Goal: Information Seeking & Learning: Find specific fact

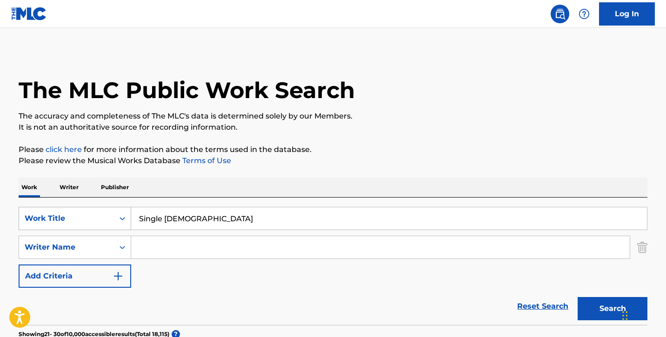
drag, startPoint x: 249, startPoint y: 219, endPoint x: 128, endPoint y: 211, distance: 121.2
click at [130, 211] on div "SearchWithCriteria4f56d7cf-96cd-4d27-97b6-c552ff8a45bd Work Title Single [DEMOG…" at bounding box center [333, 218] width 629 height 23
type input "is it a crime"
click at [161, 244] on input "Search Form" at bounding box center [380, 247] width 498 height 22
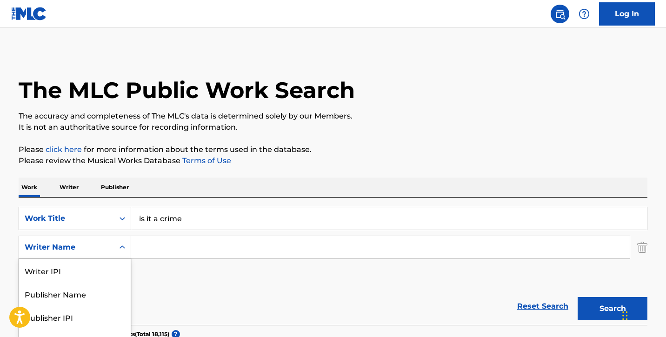
click at [117, 256] on div "Writer Name selected, 5 of 5. 5 results available. Use Up and Down to choose op…" at bounding box center [75, 247] width 113 height 23
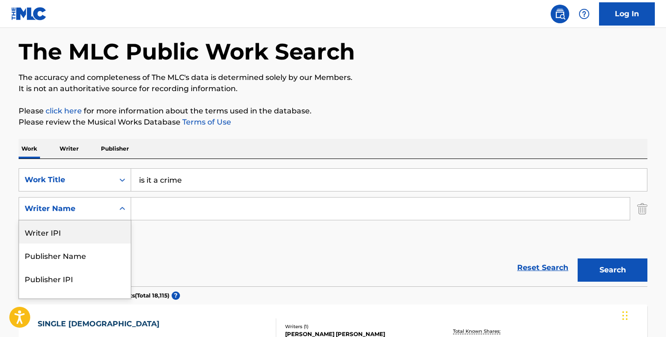
click at [180, 206] on input "Search Form" at bounding box center [380, 209] width 498 height 22
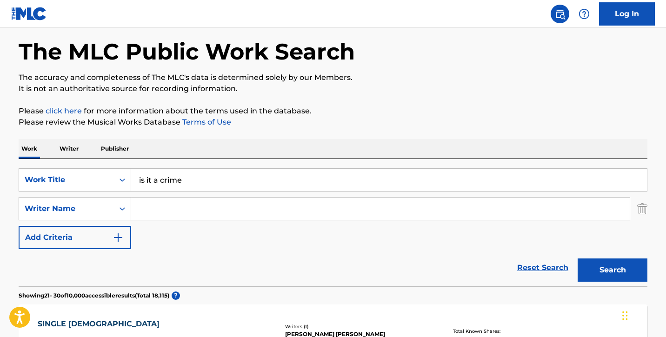
click at [289, 214] on input "Search Form" at bounding box center [380, 209] width 498 height 22
type input "[PERSON_NAME]"
click at [601, 279] on button "Search" at bounding box center [612, 269] width 70 height 23
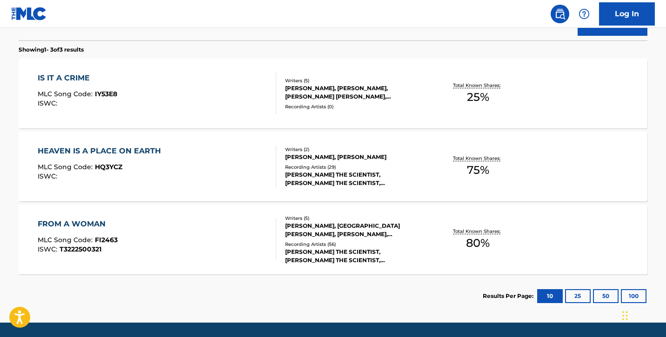
scroll to position [310, 0]
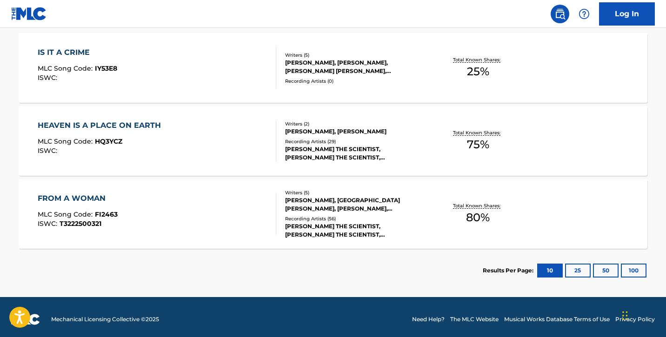
click at [98, 195] on div "FROM A WOMAN" at bounding box center [78, 198] width 80 height 11
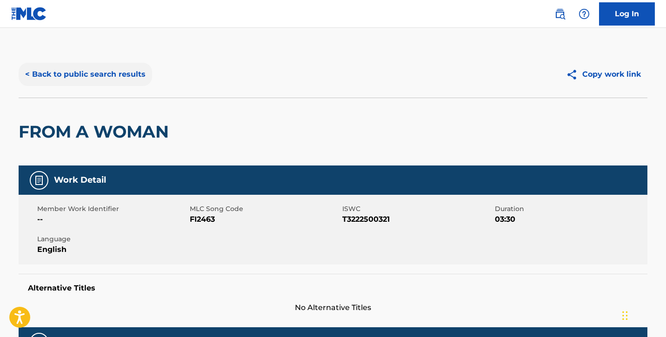
click at [87, 71] on button "< Back to public search results" at bounding box center [85, 74] width 133 height 23
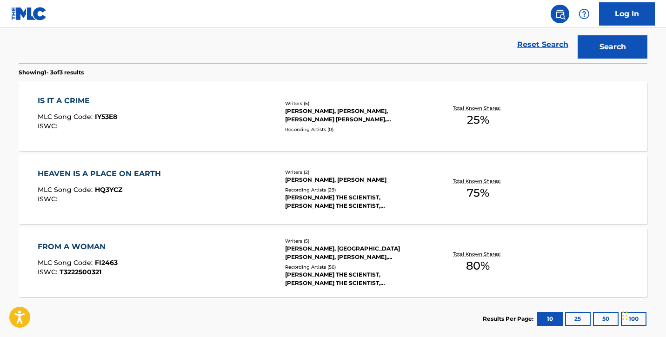
click at [98, 247] on div "FROM A WOMAN" at bounding box center [78, 246] width 80 height 11
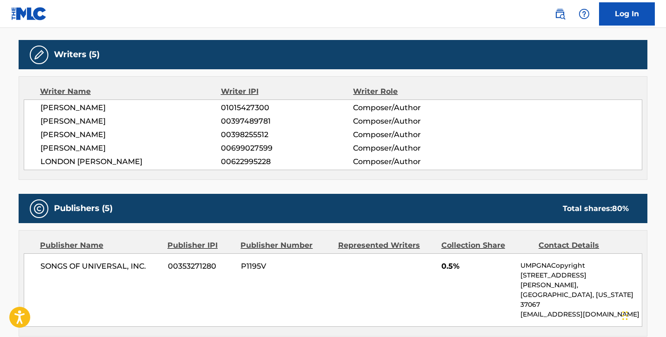
scroll to position [277, 0]
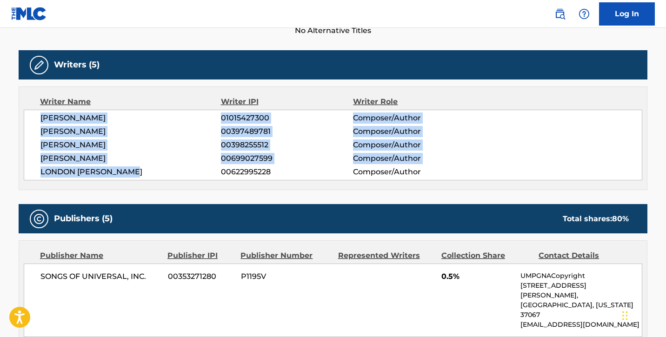
drag, startPoint x: 41, startPoint y: 115, endPoint x: 150, endPoint y: 179, distance: 125.8
click at [150, 179] on div "[PERSON_NAME] 01015427300 Composer/Author [PERSON_NAME] 00397489781 Composer/Au…" at bounding box center [333, 145] width 618 height 71
copy div "[PERSON_NAME] 01015427300 Composer/Author [PERSON_NAME] 00397489781 Composer/Au…"
click at [271, 102] on div "Writer IPI" at bounding box center [287, 101] width 133 height 11
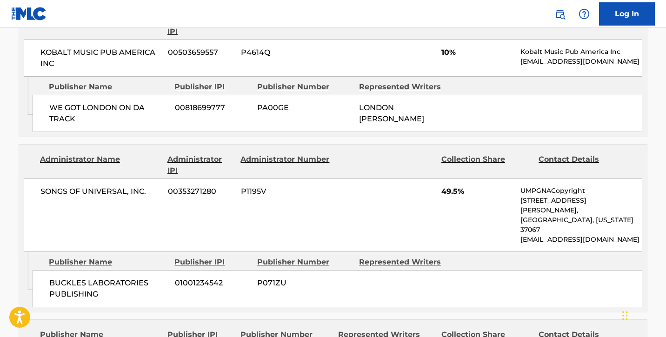
scroll to position [802, 0]
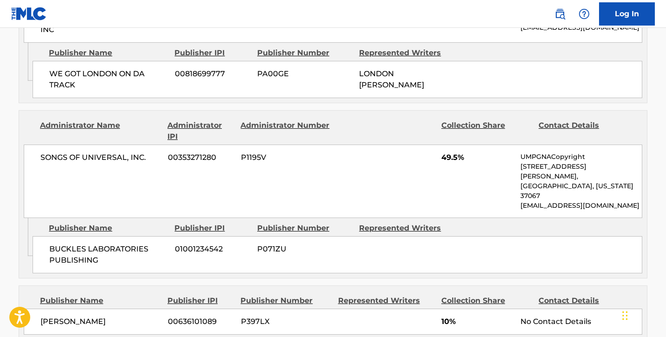
drag, startPoint x: 40, startPoint y: 259, endPoint x: 105, endPoint y: 266, distance: 65.0
click at [105, 309] on div "[PERSON_NAME] [PHONE_NUMBER] P397LX 10% No Contact Details" at bounding box center [333, 322] width 618 height 26
copy span "[PERSON_NAME]"
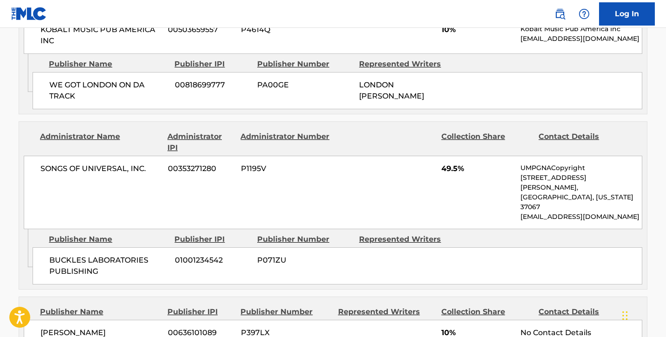
scroll to position [786, 0]
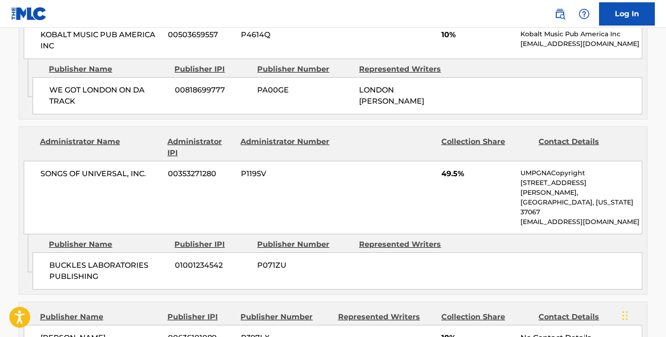
click at [324, 136] on div "Administrator Number" at bounding box center [285, 147] width 90 height 22
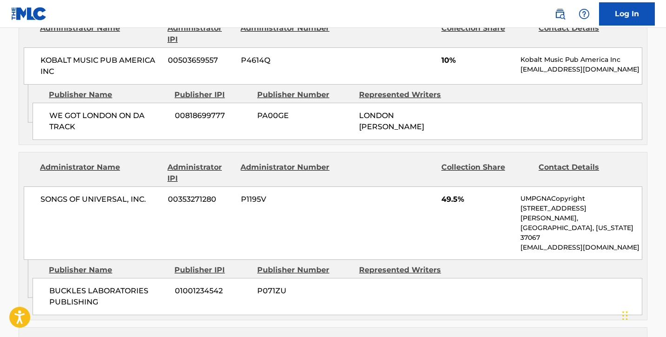
scroll to position [757, 0]
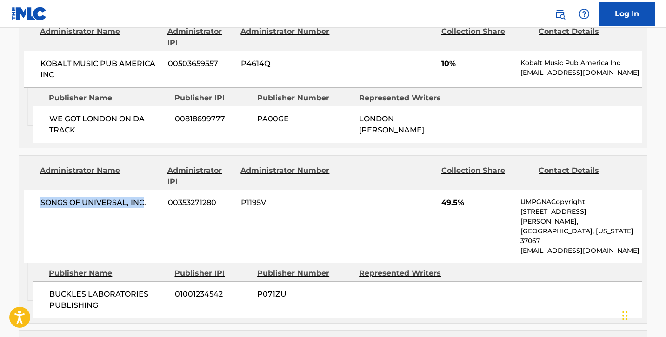
drag, startPoint x: 145, startPoint y: 162, endPoint x: 53, endPoint y: 149, distance: 92.4
click at [53, 190] on div "SONGS OF UNIVERSAL, INC. 00353271280 P1195V 49.5% UMPGNACopyright [STREET_ADDRE…" at bounding box center [333, 226] width 618 height 73
copy span "SONGS OF UNIVERSAL, INC"
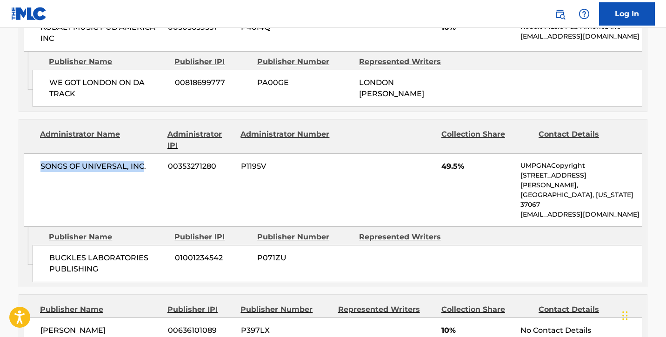
scroll to position [805, 0]
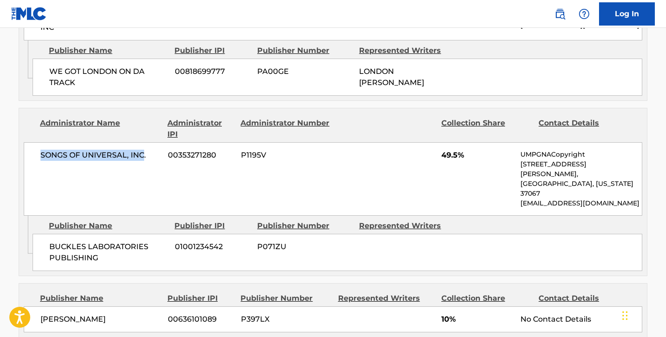
click at [346, 142] on div "SONGS OF UNIVERSAL, INC. 00353271280 P1195V 49.5% UMPGNACopyright [STREET_ADDRE…" at bounding box center [333, 178] width 618 height 73
drag, startPoint x: 166, startPoint y: 257, endPoint x: 222, endPoint y: 256, distance: 55.8
click at [221, 306] on div "[PERSON_NAME] [PHONE_NUMBER] P397LX 10% No Contact Details" at bounding box center [333, 319] width 618 height 26
copy span "00636101089"
drag, startPoint x: 166, startPoint y: 111, endPoint x: 218, endPoint y: 110, distance: 51.6
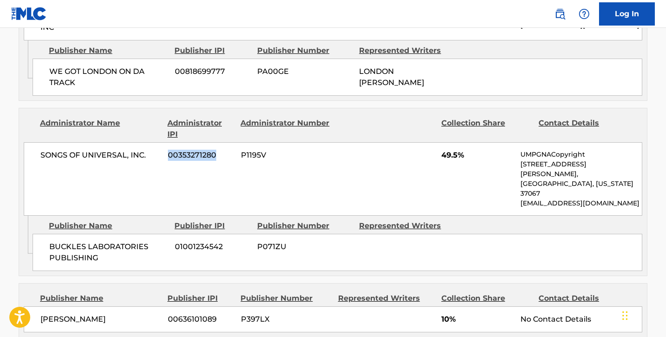
click at [219, 142] on div "SONGS OF UNIVERSAL, INC. 00353271280 P1195V 49.5% UMPGNACopyright [STREET_ADDRE…" at bounding box center [333, 178] width 618 height 73
click at [221, 150] on span "00353271280" at bounding box center [201, 155] width 66 height 11
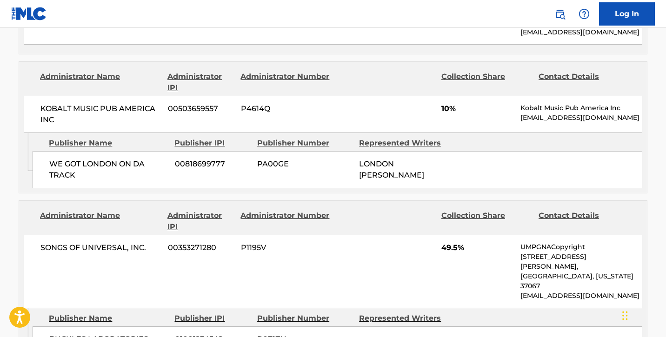
scroll to position [712, 0]
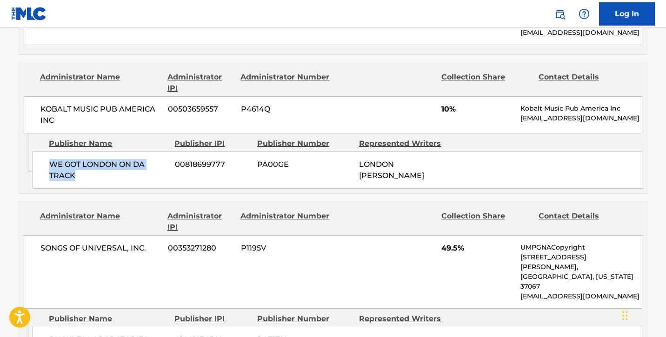
drag, startPoint x: 49, startPoint y: 121, endPoint x: 105, endPoint y: 143, distance: 59.7
click at [106, 152] on div "WE GOT LONDON ON DA TRACK 00818699777 PA00GE LONDON [PERSON_NAME]" at bounding box center [338, 170] width 610 height 37
copy span "WE GOT LONDON ON DA TRACK"
click at [345, 152] on div "Admin Original Publisher Connecting Line Publisher Name Publisher IPI Publisher…" at bounding box center [333, 163] width 628 height 60
drag, startPoint x: 45, startPoint y: 119, endPoint x: 81, endPoint y: 139, distance: 40.6
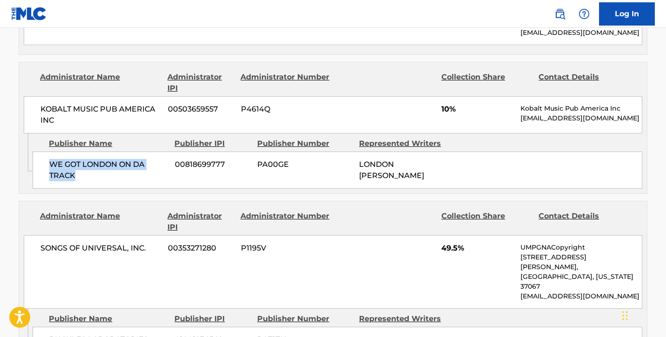
click at [81, 152] on div "WE GOT LONDON ON DA TRACK 00818699777 PA00GE LONDON [PERSON_NAME]" at bounding box center [338, 170] width 610 height 37
copy span "WE GOT LONDON ON DA TRACK"
drag, startPoint x: 175, startPoint y: 126, endPoint x: 239, endPoint y: 126, distance: 64.6
click at [239, 159] on span "00818699777" at bounding box center [212, 164] width 75 height 11
copy span "00818699777"
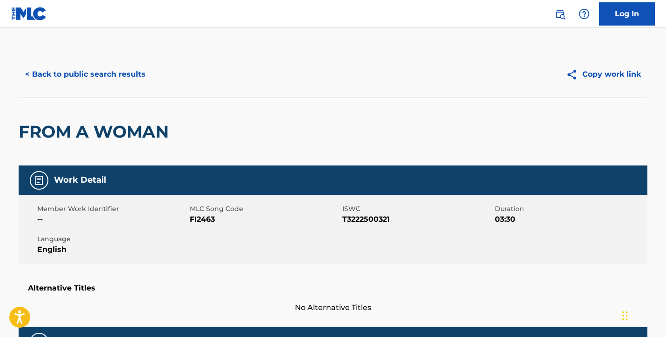
scroll to position [0, 0]
click at [99, 67] on button "< Back to public search results" at bounding box center [85, 74] width 133 height 23
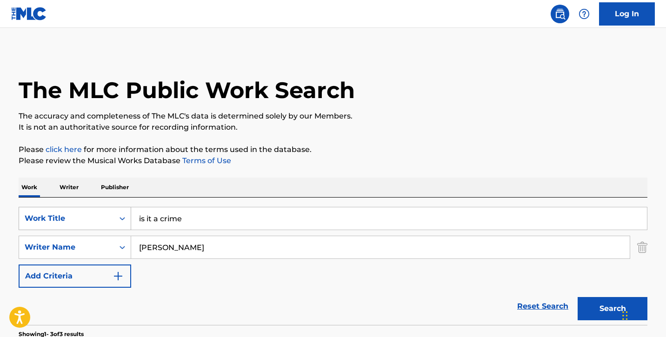
drag, startPoint x: 224, startPoint y: 223, endPoint x: 117, endPoint y: 209, distance: 107.8
click at [117, 209] on div "SearchWithCriteria4f56d7cf-96cd-4d27-97b6-c552ff8a45bd Work Title is it a crime" at bounding box center [333, 218] width 629 height 23
drag, startPoint x: 195, startPoint y: 246, endPoint x: 83, endPoint y: 245, distance: 112.0
click at [85, 245] on div "SearchWithCriteriadc89ff4d-2b3b-4617-a279-6c4fd085b152 Writer Name [PERSON_NAME]" at bounding box center [333, 247] width 629 height 23
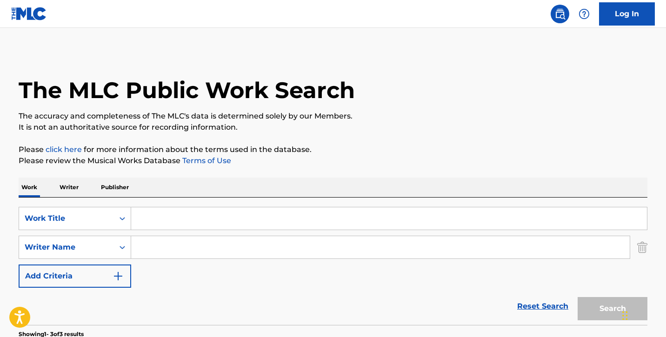
click at [159, 210] on input "Search Form" at bounding box center [389, 218] width 516 height 22
type input "folded"
click at [170, 253] on input "Search Form" at bounding box center [380, 247] width 498 height 22
click at [600, 309] on button "Search" at bounding box center [612, 308] width 70 height 23
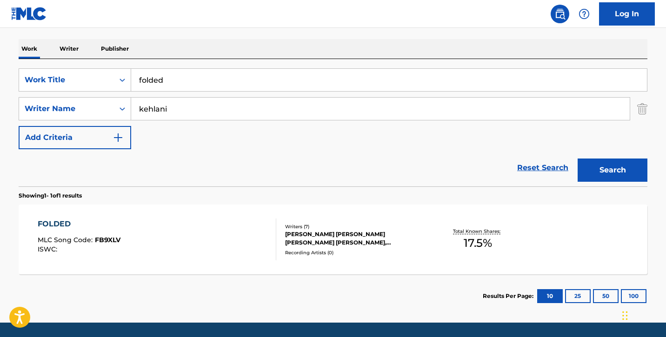
scroll to position [141, 0]
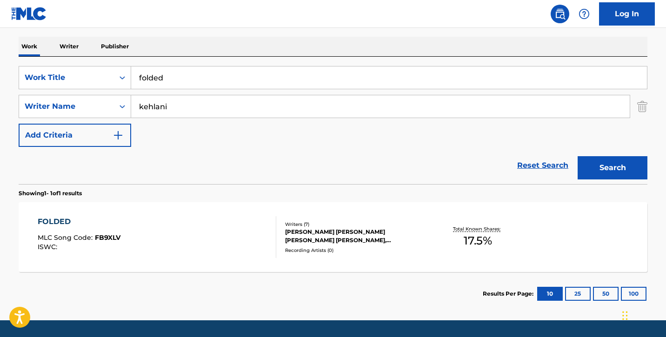
drag, startPoint x: 337, startPoint y: 114, endPoint x: 143, endPoint y: 111, distance: 194.4
click at [143, 111] on input "kehlani" at bounding box center [380, 106] width 498 height 22
drag, startPoint x: 164, startPoint y: 107, endPoint x: 107, endPoint y: 106, distance: 56.7
click at [107, 106] on div "SearchWithCriteriadc89ff4d-2b3b-4617-a279-6c4fd085b152 Writer Name [PERSON_NAME]" at bounding box center [333, 106] width 629 height 23
type input "i"
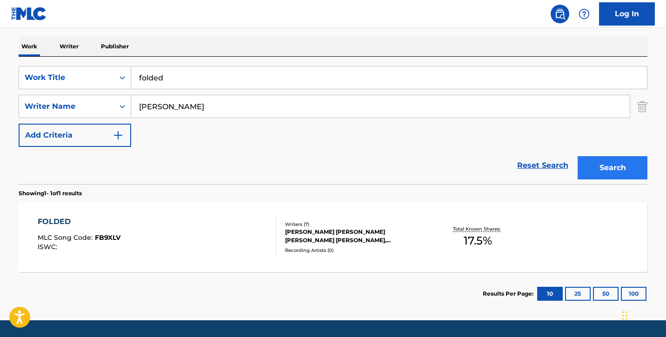
type input "[PERSON_NAME]"
click at [615, 171] on button "Search" at bounding box center [612, 167] width 70 height 23
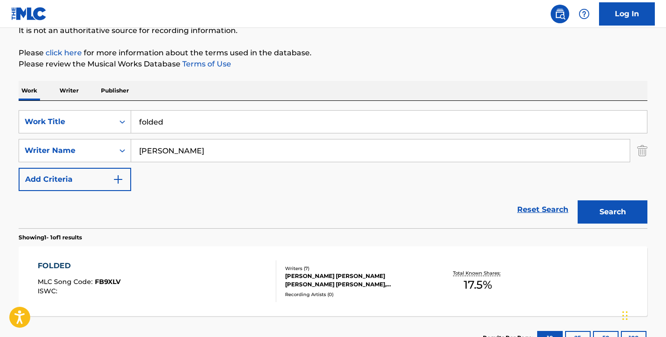
click at [371, 285] on div "[PERSON_NAME] [PERSON_NAME] [PERSON_NAME] [PERSON_NAME], [PERSON_NAME], [PERSON…" at bounding box center [355, 280] width 140 height 17
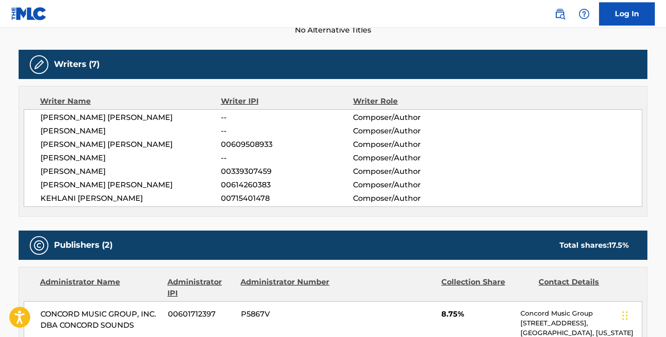
scroll to position [277, 0]
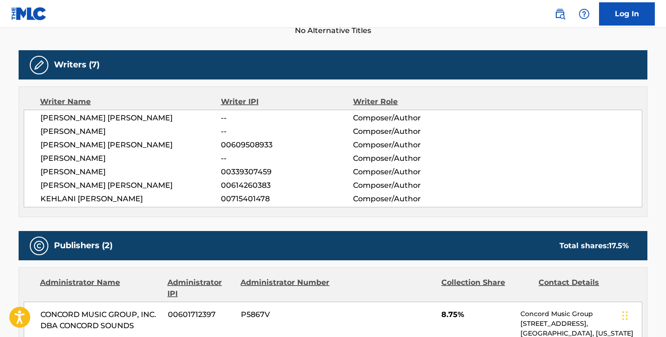
click at [52, 115] on span "[PERSON_NAME] [PERSON_NAME]" at bounding box center [130, 118] width 180 height 11
click at [134, 113] on span "[PERSON_NAME] [PERSON_NAME]" at bounding box center [130, 118] width 180 height 11
click at [116, 127] on span "[PERSON_NAME]" at bounding box center [130, 131] width 180 height 11
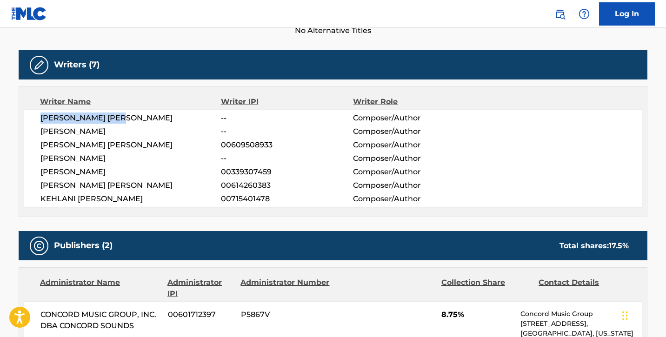
drag, startPoint x: 130, startPoint y: 114, endPoint x: 32, endPoint y: 117, distance: 98.6
click at [33, 117] on div "[PERSON_NAME] [PERSON_NAME] -- Composer/Author [PERSON_NAME] -- Composer/Author…" at bounding box center [333, 159] width 618 height 98
copy span "[PERSON_NAME] [PERSON_NAME]"
drag, startPoint x: 40, startPoint y: 128, endPoint x: 175, endPoint y: 133, distance: 135.8
click at [175, 133] on div "[PERSON_NAME] [PERSON_NAME] -- Composer/Author [PERSON_NAME] -- Composer/Author…" at bounding box center [333, 159] width 618 height 98
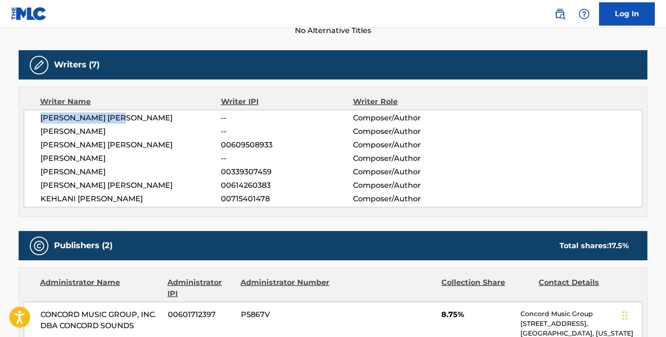
click at [168, 157] on span "[PERSON_NAME]" at bounding box center [130, 158] width 180 height 11
drag, startPoint x: 40, startPoint y: 129, endPoint x: 151, endPoint y: 201, distance: 132.8
click at [149, 201] on div "[PERSON_NAME] [PERSON_NAME] -- Composer/Author [PERSON_NAME] -- Composer/Author…" at bounding box center [333, 159] width 618 height 98
copy div "[PERSON_NAME] -- Composer/Author [PERSON_NAME] [PERSON_NAME] 00609508933 Compos…"
click at [350, 206] on div "[PERSON_NAME] [PERSON_NAME] -- Composer/Author [PERSON_NAME] -- Composer/Author…" at bounding box center [333, 159] width 618 height 98
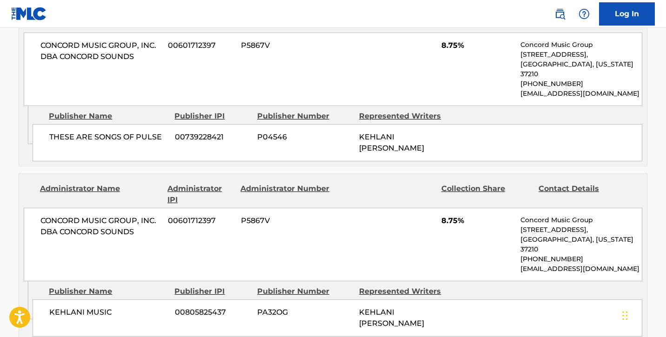
scroll to position [550, 0]
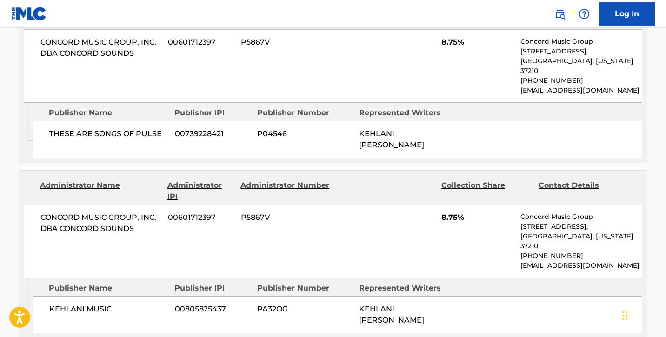
drag, startPoint x: 163, startPoint y: 123, endPoint x: 65, endPoint y: 127, distance: 97.7
click at [66, 128] on span "THESE ARE SONGS OF PULSE" at bounding box center [108, 133] width 119 height 11
drag, startPoint x: 161, startPoint y: 121, endPoint x: 34, endPoint y: 123, distance: 126.9
click at [34, 124] on div "THESE ARE SONGS OF PULSE 00739228421 P04546 [PERSON_NAME]" at bounding box center [338, 139] width 610 height 37
copy span "THESE ARE SONGS OF PULSE"
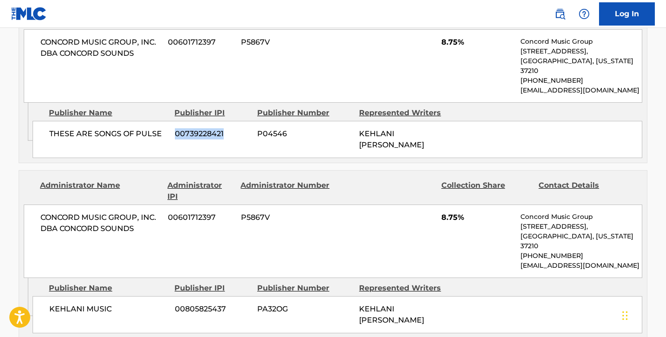
drag, startPoint x: 173, startPoint y: 119, endPoint x: 236, endPoint y: 122, distance: 63.3
click at [237, 123] on div "THESE ARE SONGS OF PULSE 00739228421 P04546 [PERSON_NAME]" at bounding box center [338, 139] width 610 height 37
click at [258, 1] on nav "Log In" at bounding box center [333, 14] width 666 height 28
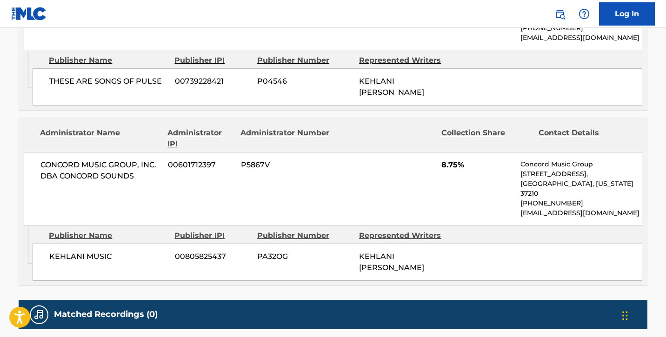
scroll to position [603, 0]
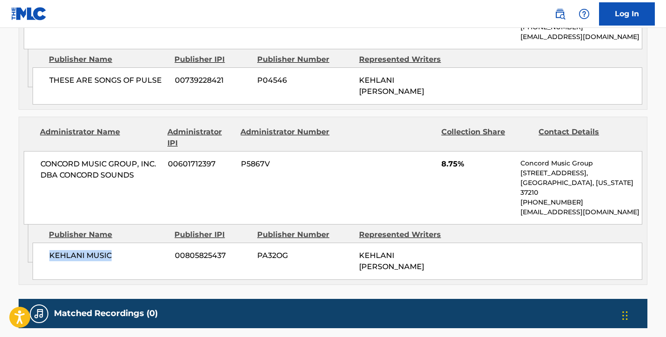
drag, startPoint x: 48, startPoint y: 231, endPoint x: 144, endPoint y: 243, distance: 96.9
click at [146, 244] on div "KEHLANI MUSIC 00805825437 PA32OG [PERSON_NAME]" at bounding box center [338, 261] width 610 height 37
click at [296, 164] on div "CONCORD MUSIC GROUP, INC. DBA CONCORD SOUNDS 00601712397 P5867V 8.75% Concord M…" at bounding box center [333, 187] width 618 height 73
click at [213, 250] on span "00805825437" at bounding box center [212, 255] width 75 height 11
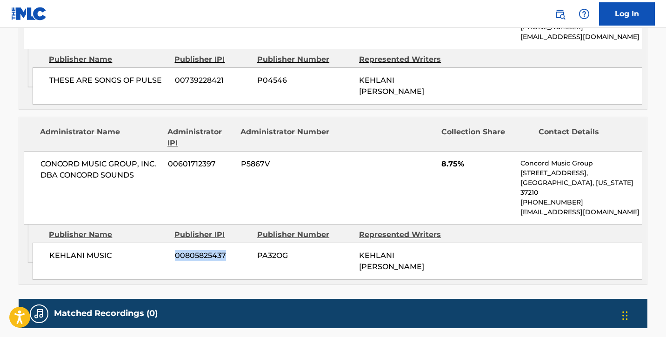
click at [213, 250] on span "00805825437" at bounding box center [212, 255] width 75 height 11
click at [247, 250] on span "00805825437" at bounding box center [212, 255] width 75 height 11
click at [234, 250] on span "00805825437" at bounding box center [212, 255] width 75 height 11
click at [206, 250] on span "00805825437" at bounding box center [212, 255] width 75 height 11
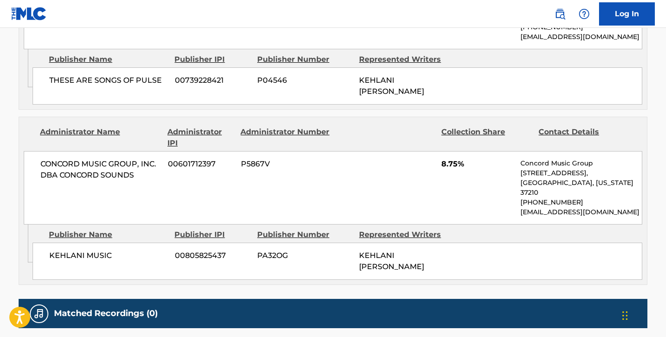
click at [206, 250] on span "00805825437" at bounding box center [212, 255] width 75 height 11
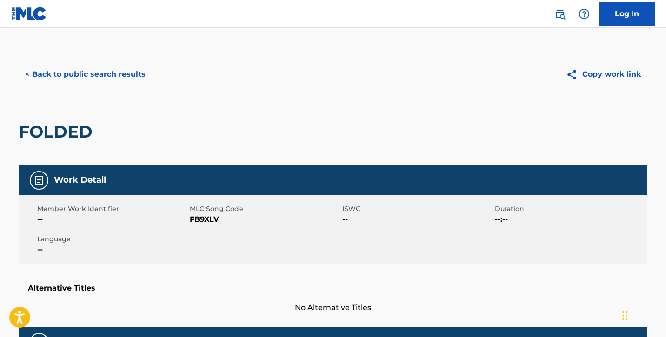
scroll to position [0, 0]
click at [58, 69] on button "< Back to public search results" at bounding box center [85, 74] width 133 height 23
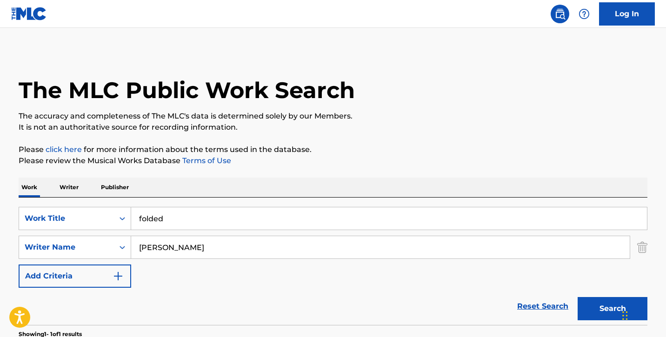
scroll to position [97, 0]
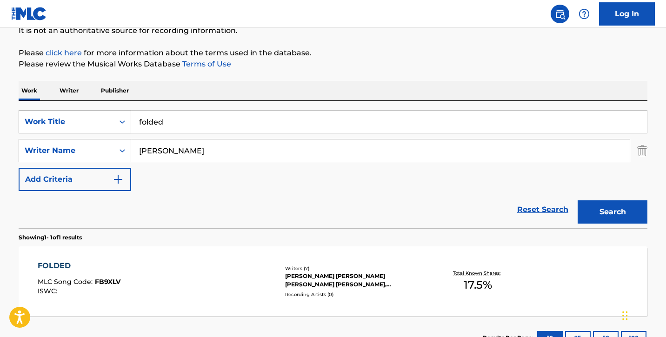
drag, startPoint x: 277, startPoint y: 112, endPoint x: 58, endPoint y: 112, distance: 219.4
click at [59, 112] on div "SearchWithCriteria4f56d7cf-96cd-4d27-97b6-c552ff8a45bd Work Title folded" at bounding box center [333, 121] width 629 height 23
drag, startPoint x: 173, startPoint y: 126, endPoint x: 127, endPoint y: 123, distance: 45.7
click at [127, 123] on div "SearchWithCriteria4f56d7cf-96cd-4d27-97b6-c552ff8a45bd Work Title folded" at bounding box center [333, 121] width 629 height 23
drag, startPoint x: 368, startPoint y: 151, endPoint x: 81, endPoint y: 175, distance: 288.3
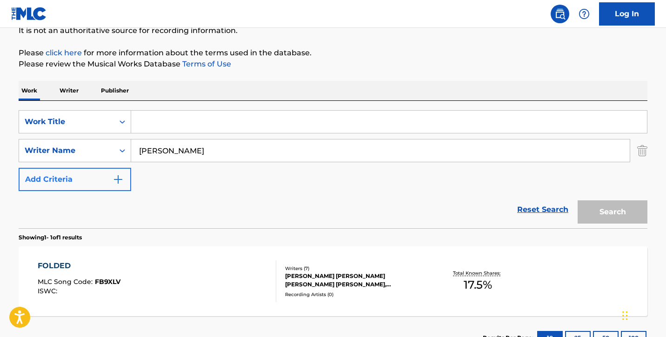
click at [82, 175] on div "SearchWithCriteria4f56d7cf-96cd-4d27-97b6-c552ff8a45bd Work Title SearchWithCri…" at bounding box center [333, 150] width 629 height 81
click at [147, 148] on input "[PERSON_NAME]" at bounding box center [380, 150] width 498 height 22
drag, startPoint x: 147, startPoint y: 148, endPoint x: 254, endPoint y: 153, distance: 107.1
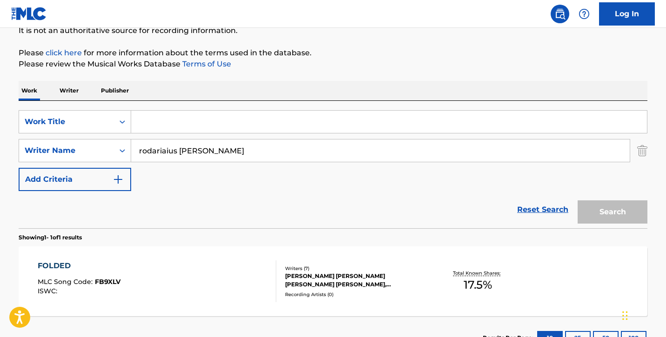
click at [254, 153] on input "rodariaius [PERSON_NAME]" at bounding box center [380, 150] width 498 height 22
type input "rodariaius [PERSON_NAME]"
click at [537, 212] on link "Reset Search" at bounding box center [542, 209] width 60 height 20
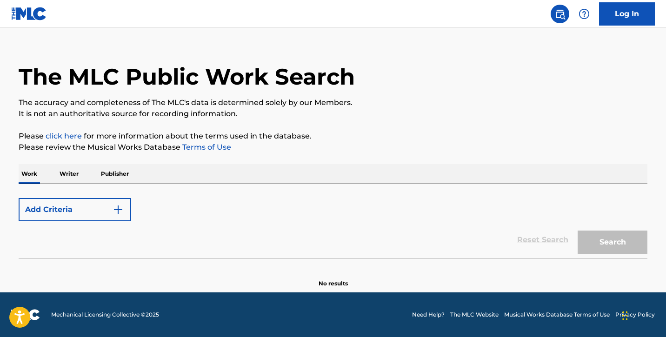
scroll to position [13, 0]
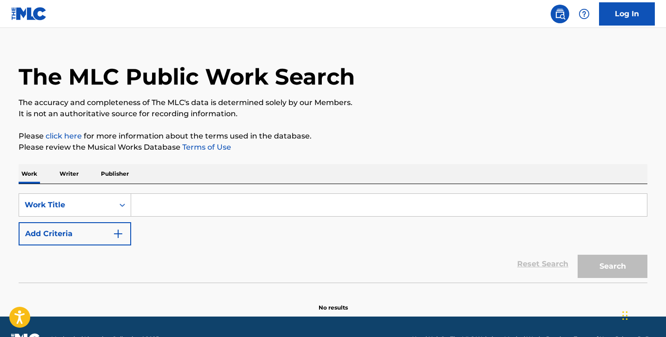
click at [376, 192] on div "SearchWithCriteria4f56d7cf-96cd-4d27-97b6-c552ff8a45bd Work Title Add Criteria …" at bounding box center [333, 233] width 629 height 99
click at [367, 214] on input "Search Form" at bounding box center [389, 205] width 516 height 22
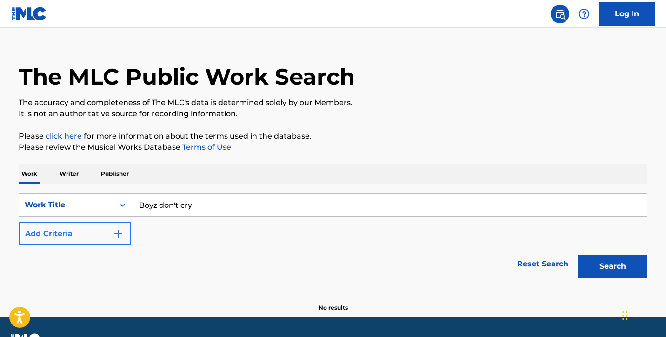
type input "Boyz don't cry"
click at [129, 237] on button "Add Criteria" at bounding box center [75, 233] width 113 height 23
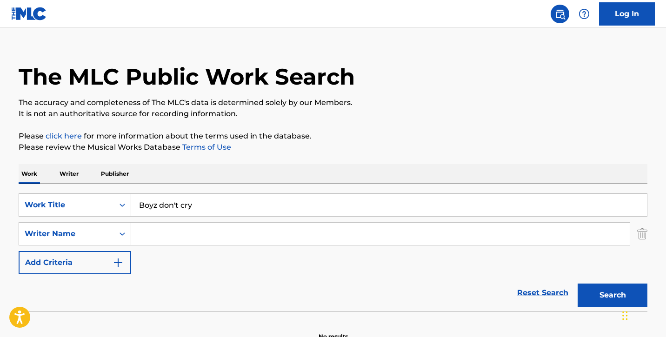
click at [209, 236] on input "Search Form" at bounding box center [380, 234] width 498 height 22
type input "[PERSON_NAME]"
click at [598, 287] on button "Search" at bounding box center [612, 295] width 70 height 23
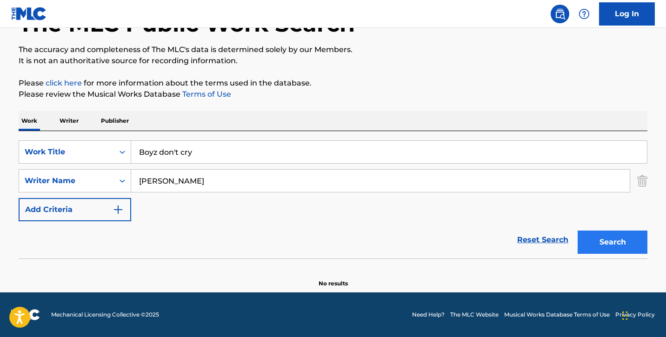
scroll to position [66, 0]
click at [348, 183] on input "[PERSON_NAME]" at bounding box center [380, 181] width 498 height 22
drag, startPoint x: 229, startPoint y: 182, endPoint x: 99, endPoint y: 171, distance: 130.2
click at [99, 171] on div "SearchWithCriteriadc89ff4d-2b3b-4617-a279-6c4fd085b152 Writer Name [PERSON_NAME]" at bounding box center [333, 180] width 629 height 23
click at [634, 246] on button "Search" at bounding box center [612, 242] width 70 height 23
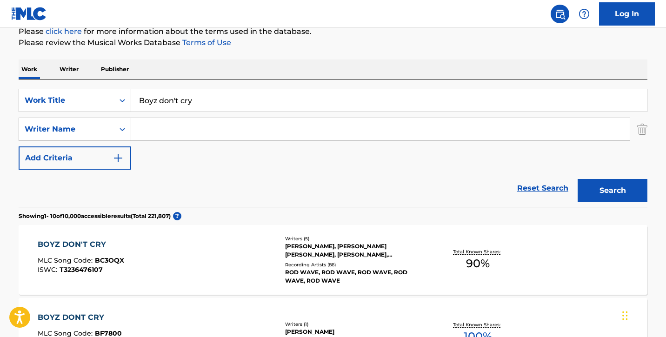
scroll to position [121, 0]
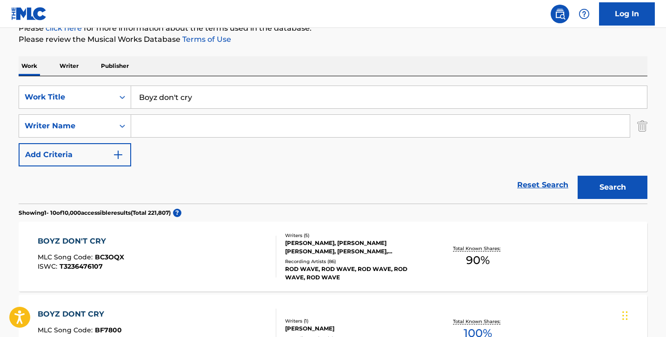
click at [90, 237] on div "BOYZ DON'T CRY" at bounding box center [81, 241] width 86 height 11
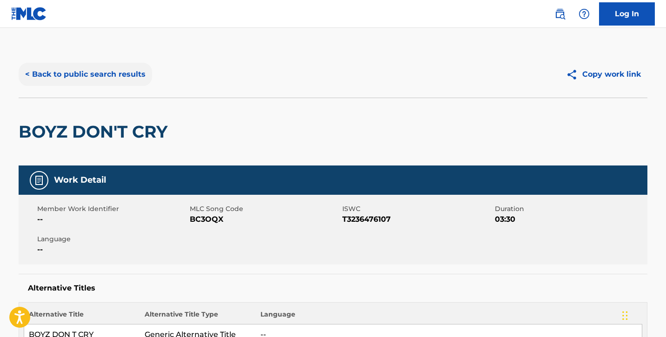
click at [76, 75] on button "< Back to public search results" at bounding box center [85, 74] width 133 height 23
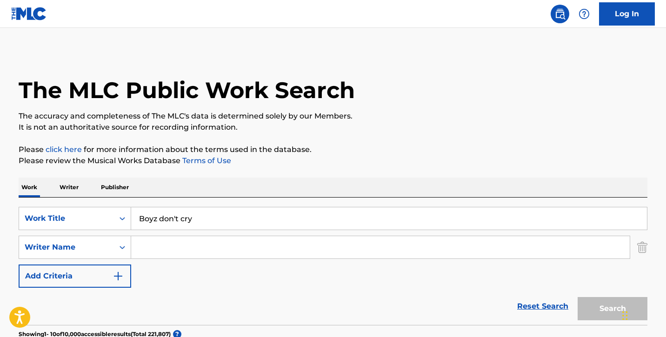
scroll to position [121, 0]
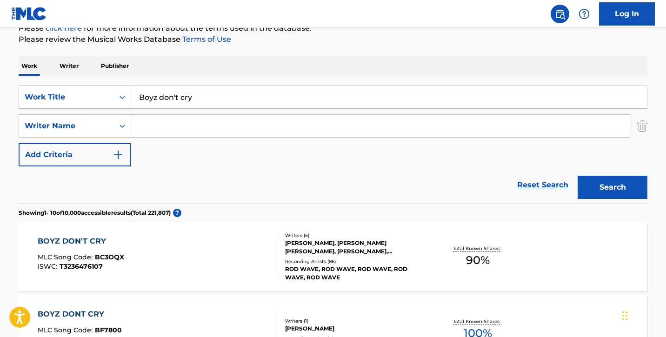
drag, startPoint x: 355, startPoint y: 99, endPoint x: 107, endPoint y: 95, distance: 247.8
click at [108, 96] on div "SearchWithCriteria4f56d7cf-96cd-4d27-97b6-c552ff8a45bd Work Title Boyz don't cry" at bounding box center [333, 97] width 629 height 23
type input "Sinners"
click at [612, 187] on button "Search" at bounding box center [612, 187] width 70 height 23
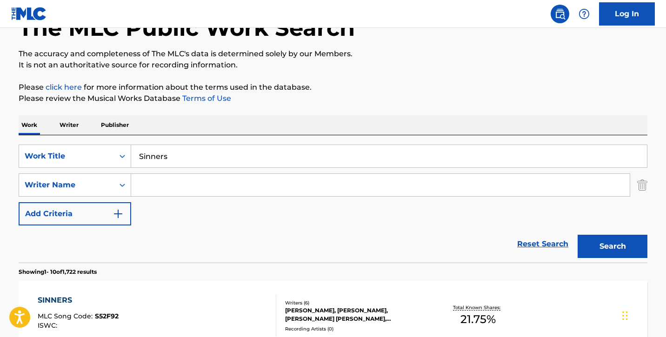
scroll to position [63, 0]
click at [202, 187] on input "Search Form" at bounding box center [380, 184] width 498 height 22
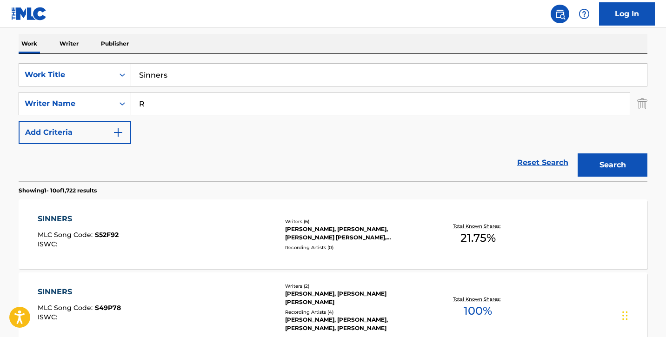
scroll to position [143, 0]
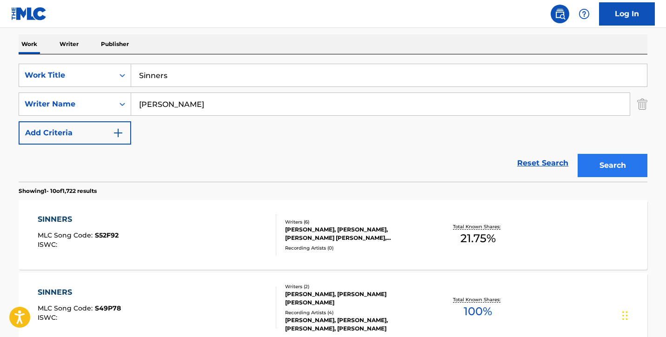
type input "[PERSON_NAME]"
click at [620, 172] on button "Search" at bounding box center [612, 165] width 70 height 23
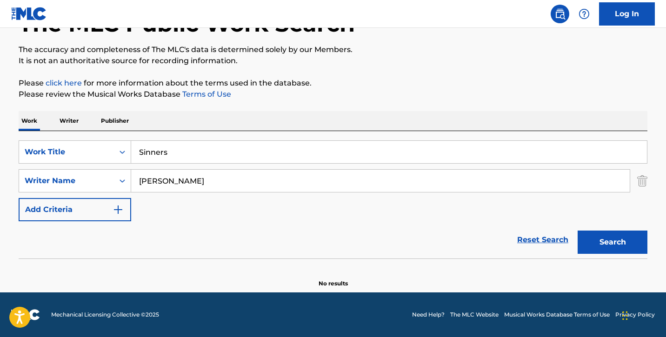
scroll to position [66, 0]
drag, startPoint x: 277, startPoint y: 182, endPoint x: 92, endPoint y: 152, distance: 186.9
click at [93, 152] on div "SearchWithCriteria4f56d7cf-96cd-4d27-97b6-c552ff8a45bd Work Title Sinners Searc…" at bounding box center [333, 180] width 629 height 81
drag, startPoint x: 306, startPoint y: 159, endPoint x: 126, endPoint y: 155, distance: 180.4
click at [127, 156] on div "SearchWithCriteria4f56d7cf-96cd-4d27-97b6-c552ff8a45bd Work Title Sinners" at bounding box center [333, 151] width 629 height 23
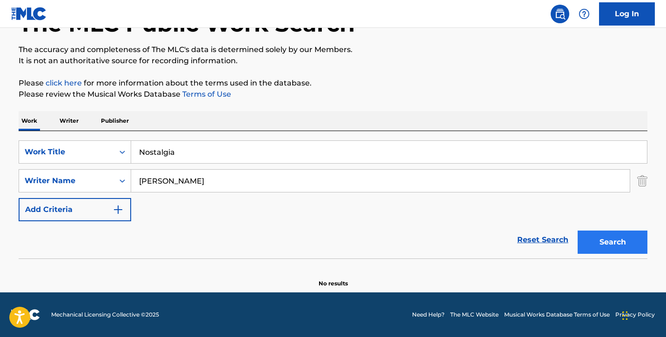
type input "Nostalgia"
click at [619, 237] on button "Search" at bounding box center [612, 242] width 70 height 23
drag, startPoint x: 411, startPoint y: 186, endPoint x: 122, endPoint y: 176, distance: 289.3
click at [123, 176] on div "SearchWithCriteriadc89ff4d-2b3b-4617-a279-6c4fd085b152 Writer Name [PERSON_NAME]" at bounding box center [333, 180] width 629 height 23
click at [640, 245] on button "Search" at bounding box center [612, 242] width 70 height 23
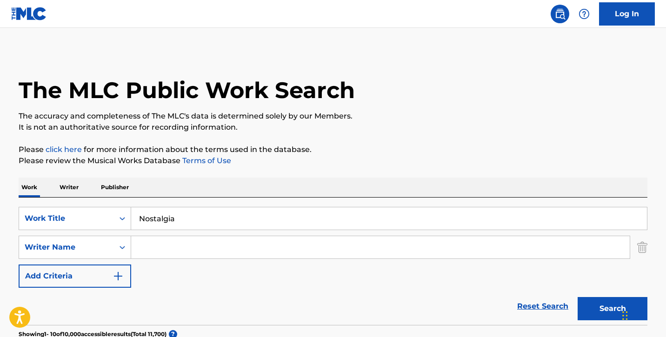
scroll to position [0, 0]
click at [304, 259] on div "SearchWithCriteria4f56d7cf-96cd-4d27-97b6-c552ff8a45bd Work Title Nostalgia Sea…" at bounding box center [333, 247] width 629 height 81
click at [301, 239] on input "Search Form" at bounding box center [380, 247] width 498 height 22
click at [111, 275] on button "Add Criteria" at bounding box center [75, 276] width 113 height 23
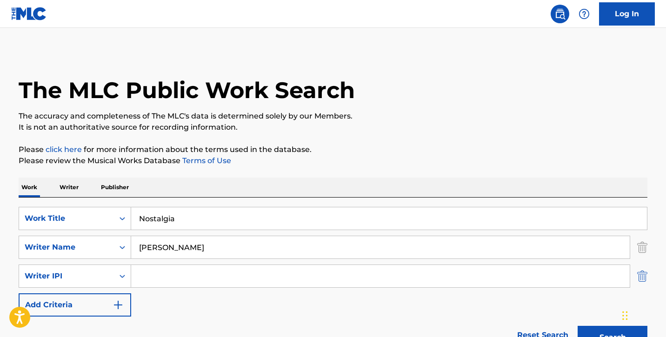
click at [636, 276] on div "SearchWithCriteria9bd4376a-d2ff-4fc7-8f11-2064ca971021 Writer IPI" at bounding box center [333, 276] width 629 height 23
click at [640, 272] on img "Search Form" at bounding box center [642, 276] width 10 height 23
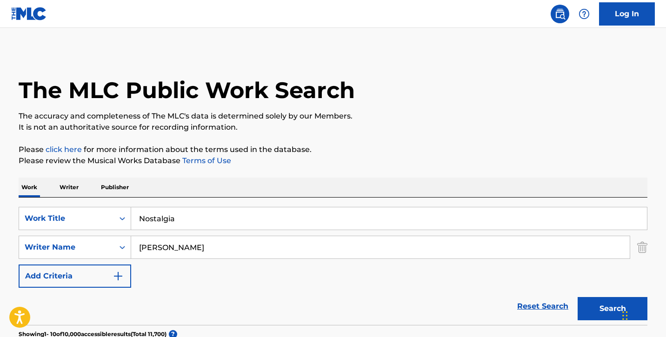
click at [544, 246] on input "[PERSON_NAME]" at bounding box center [380, 247] width 498 height 22
type input "[PERSON_NAME]"
click at [596, 306] on button "Search" at bounding box center [612, 308] width 70 height 23
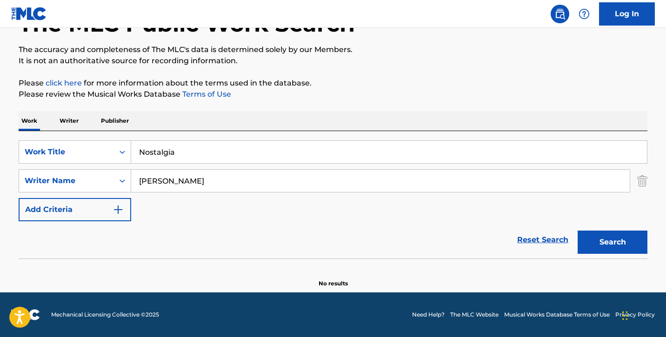
scroll to position [66, 0]
drag, startPoint x: 338, startPoint y: 145, endPoint x: 154, endPoint y: 146, distance: 183.6
click at [154, 146] on input "Nostalgia" at bounding box center [389, 152] width 516 height 22
drag, startPoint x: 184, startPoint y: 152, endPoint x: 80, endPoint y: 159, distance: 103.9
click at [81, 160] on div "SearchWithCriteria4f56d7cf-96cd-4d27-97b6-c552ff8a45bd Work Title Nostalgia" at bounding box center [333, 151] width 629 height 23
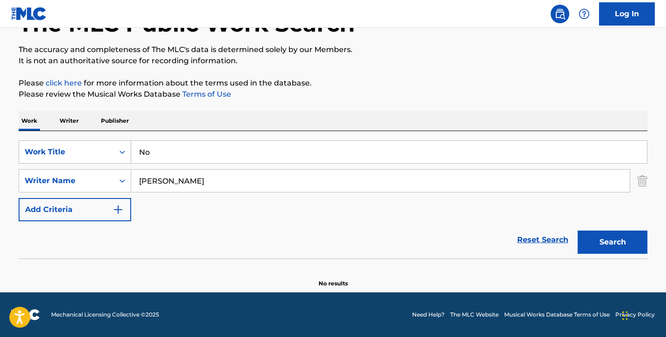
type input "N"
drag, startPoint x: 228, startPoint y: 183, endPoint x: 69, endPoint y: 180, distance: 159.0
click at [69, 180] on div "SearchWithCriteriadc89ff4d-2b3b-4617-a279-6c4fd085b152 Writer Name [PERSON_NAME]" at bounding box center [333, 180] width 629 height 23
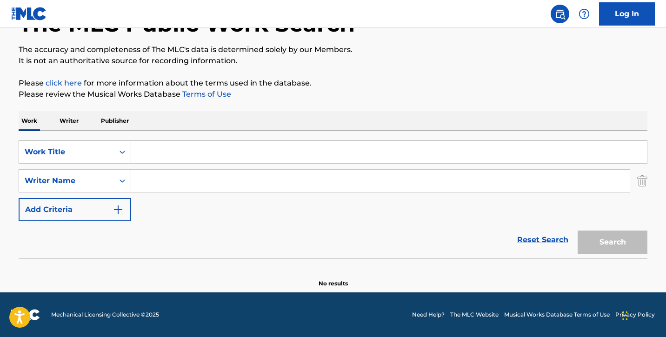
click at [159, 152] on input "Search Form" at bounding box center [389, 152] width 516 height 22
click at [105, 204] on button "Add Criteria" at bounding box center [75, 209] width 113 height 23
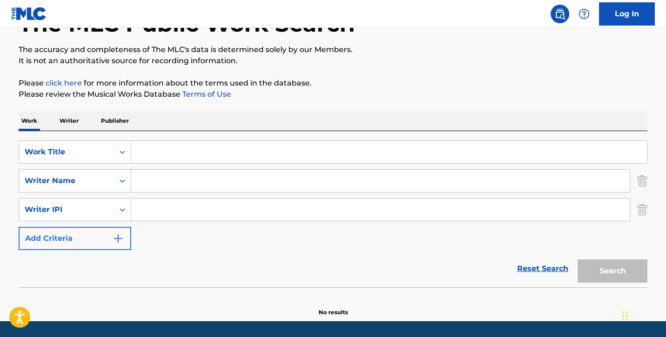
click at [99, 241] on button "Add Criteria" at bounding box center [75, 238] width 113 height 23
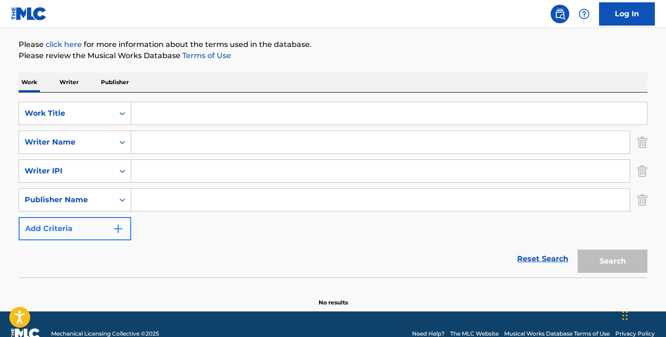
scroll to position [106, 0]
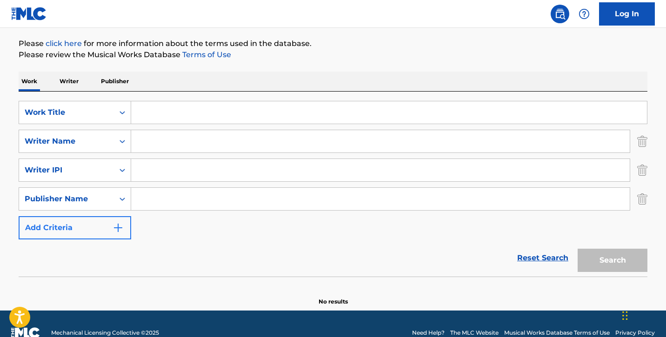
click at [99, 232] on button "Add Criteria" at bounding box center [75, 227] width 113 height 23
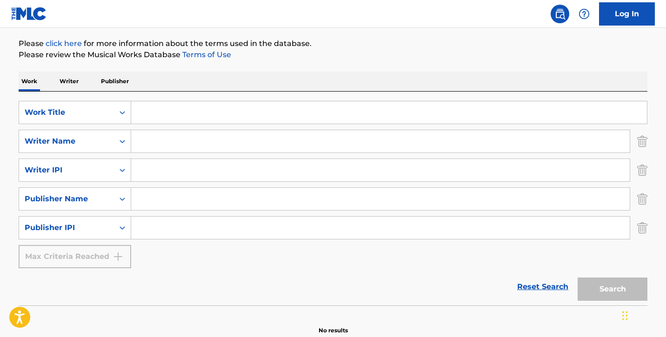
click at [648, 226] on div "The MLC Public Work Search The accuracy and completeness of The MLC's data is d…" at bounding box center [332, 140] width 651 height 390
click at [550, 292] on link "Reset Search" at bounding box center [542, 287] width 60 height 20
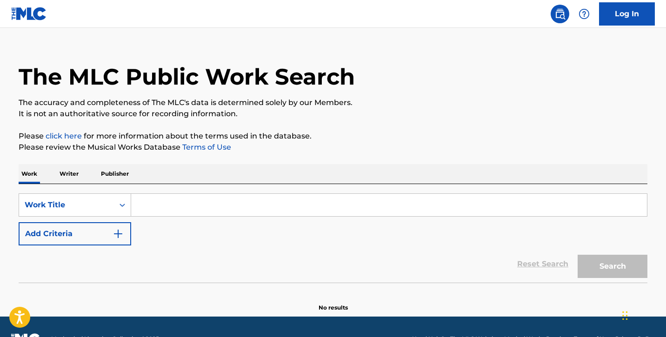
click at [477, 209] on input "Search Form" at bounding box center [389, 205] width 516 height 22
click at [73, 175] on p "Writer" at bounding box center [69, 174] width 25 height 20
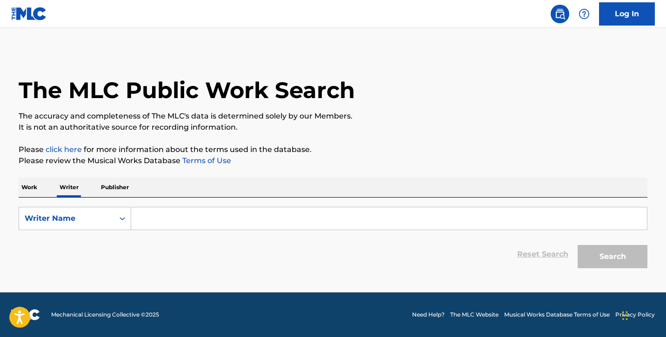
click at [208, 222] on input "Search Form" at bounding box center [389, 218] width 516 height 22
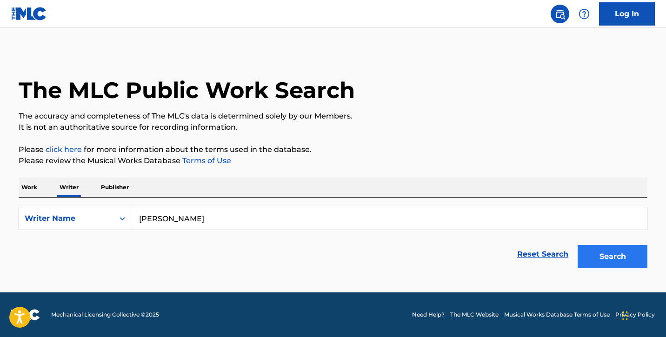
type input "[PERSON_NAME]"
click at [619, 260] on button "Search" at bounding box center [612, 256] width 70 height 23
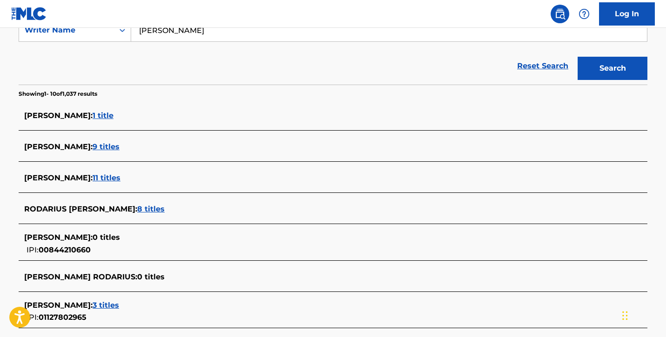
scroll to position [191, 0]
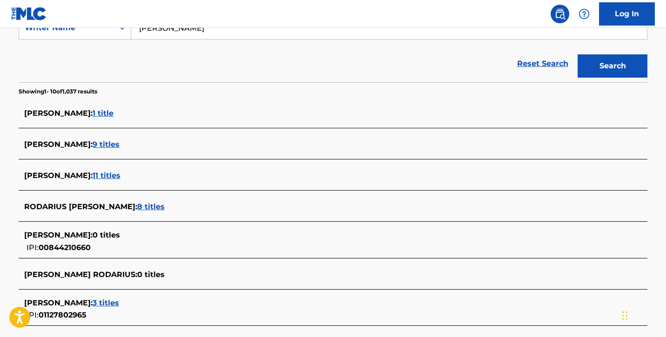
click at [113, 177] on span "11 titles" at bounding box center [107, 175] width 28 height 9
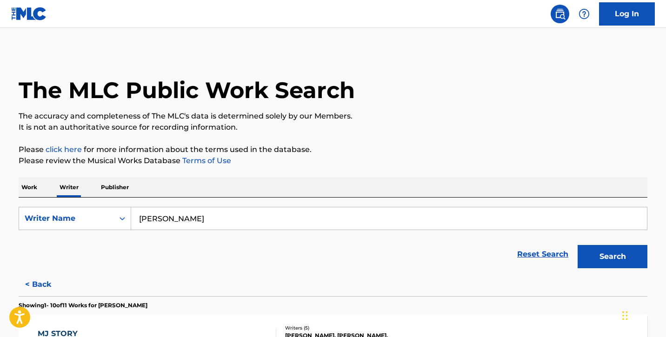
scroll to position [0, 0]
click at [243, 211] on input "[PERSON_NAME]" at bounding box center [389, 218] width 516 height 22
click at [252, 221] on input "[PERSON_NAME]" at bounding box center [389, 218] width 516 height 22
click at [612, 257] on button "Search" at bounding box center [612, 256] width 70 height 23
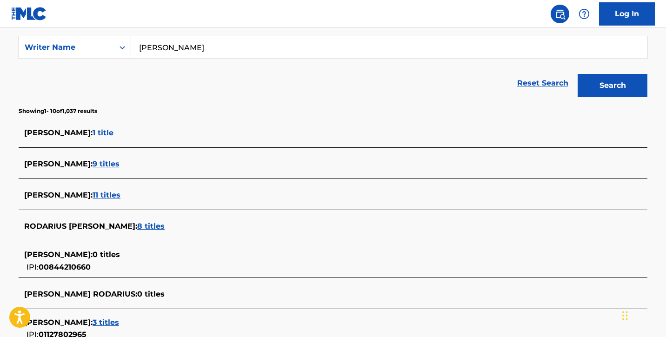
scroll to position [179, 0]
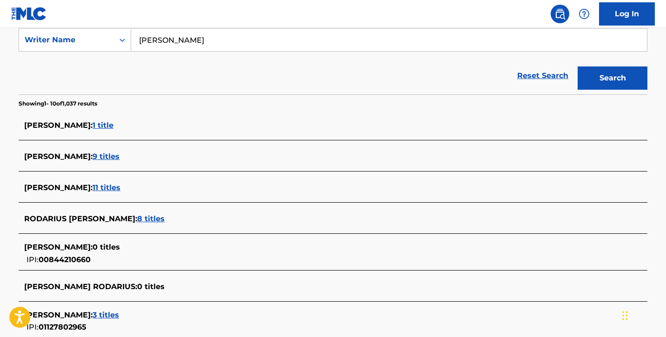
click at [159, 219] on span "8 titles" at bounding box center [150, 218] width 27 height 9
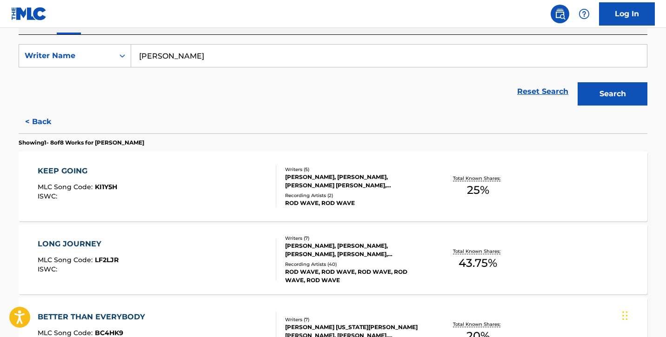
scroll to position [168, 0]
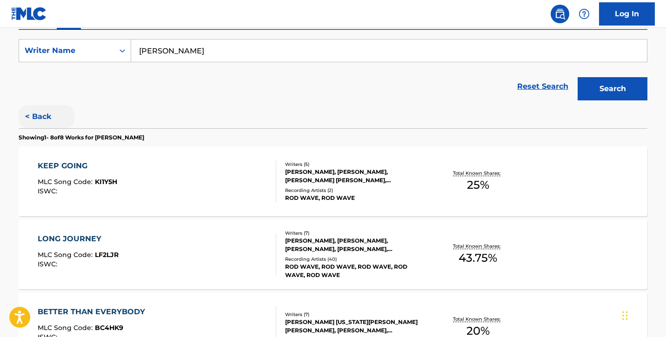
click at [41, 111] on button "< Back" at bounding box center [47, 116] width 56 height 23
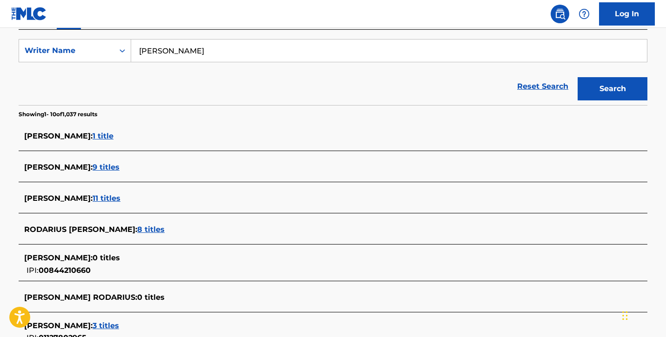
click at [116, 167] on span "9 titles" at bounding box center [106, 167] width 27 height 9
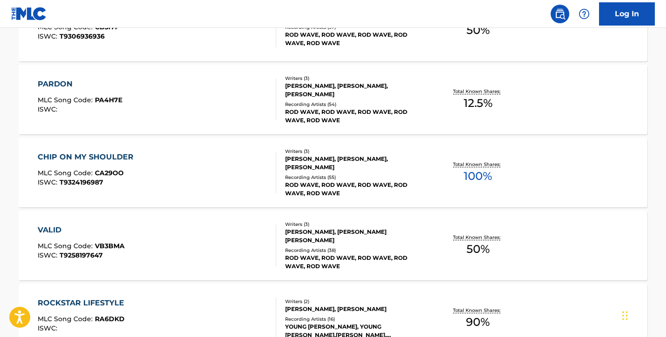
scroll to position [536, 0]
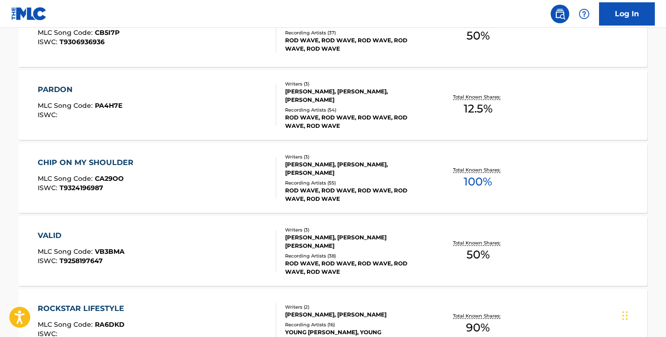
click at [101, 161] on div "CHIP ON MY SHOULDER" at bounding box center [88, 162] width 100 height 11
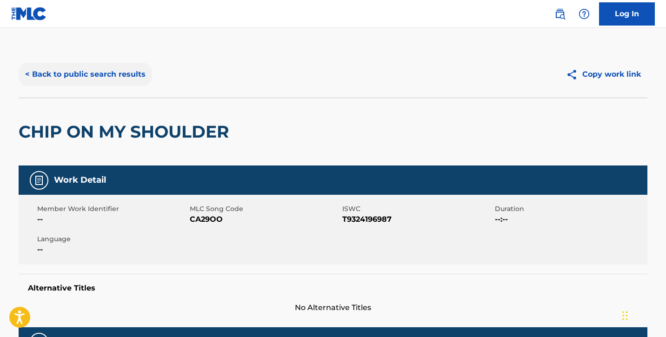
click at [43, 80] on button "< Back to public search results" at bounding box center [85, 74] width 133 height 23
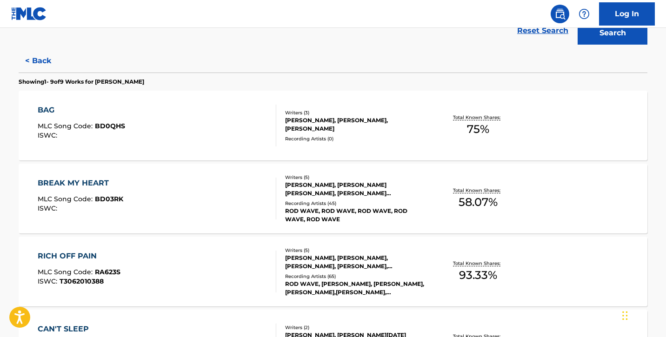
scroll to position [265, 0]
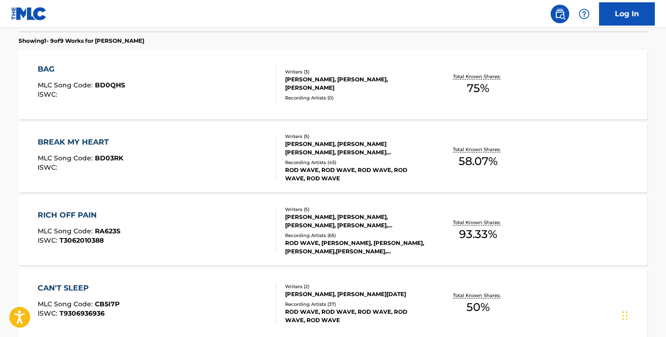
click at [79, 210] on div "RICH OFF PAIN" at bounding box center [79, 215] width 83 height 11
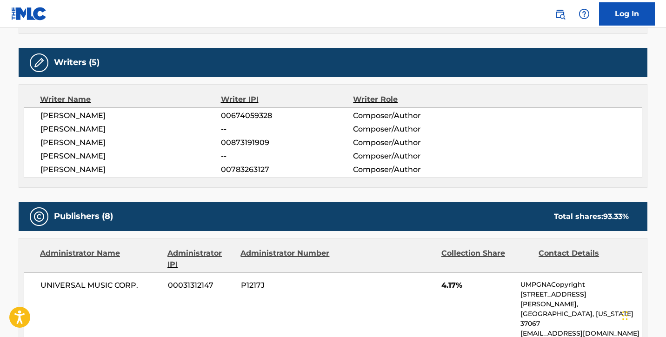
scroll to position [331, 0]
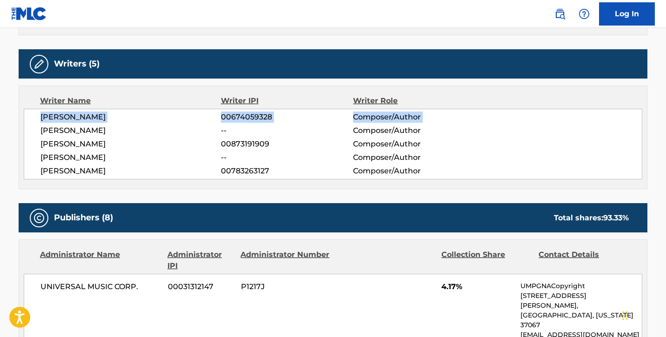
drag, startPoint x: 40, startPoint y: 118, endPoint x: 129, endPoint y: 125, distance: 89.5
click at [128, 124] on div "[PERSON_NAME] 00674059328 Composer/Author [PERSON_NAME] -- Composer/Author [PER…" at bounding box center [333, 144] width 618 height 71
click at [129, 125] on span "[PERSON_NAME]" at bounding box center [130, 130] width 180 height 11
click at [97, 116] on span "[PERSON_NAME]" at bounding box center [130, 117] width 180 height 11
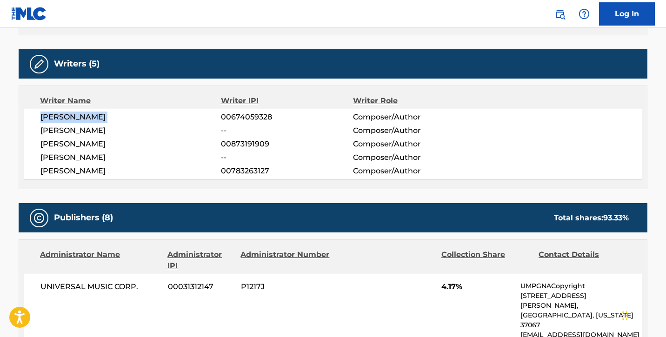
click at [97, 116] on span "[PERSON_NAME]" at bounding box center [130, 117] width 180 height 11
click at [33, 113] on div "[PERSON_NAME] 00674059328 Composer/Author [PERSON_NAME] -- Composer/Author [PER…" at bounding box center [333, 144] width 618 height 71
click at [102, 129] on span "[PERSON_NAME]" at bounding box center [130, 130] width 180 height 11
click at [115, 166] on span "[PERSON_NAME]" at bounding box center [130, 171] width 180 height 11
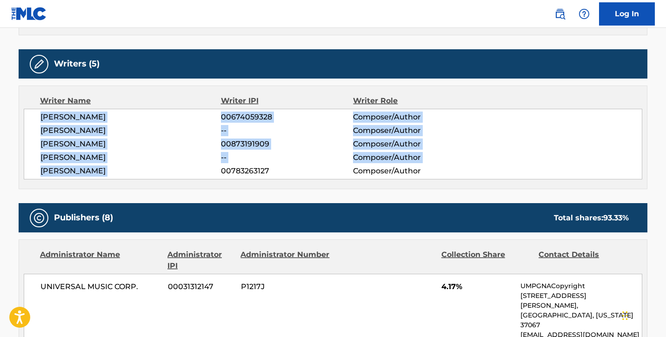
drag, startPoint x: 115, startPoint y: 166, endPoint x: 51, endPoint y: 106, distance: 87.8
click at [54, 109] on div "[PERSON_NAME] 00674059328 Composer/Author [PERSON_NAME] -- Composer/Author [PER…" at bounding box center [333, 144] width 618 height 71
click at [275, 184] on div "Writer Name Writer IPI Writer Role [PERSON_NAME] 00674059328 Composer/Author [P…" at bounding box center [333, 138] width 629 height 104
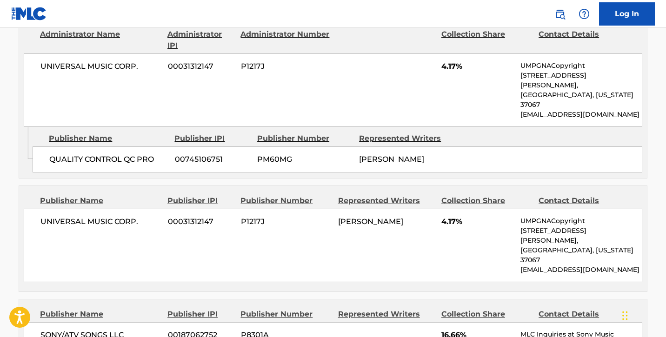
scroll to position [554, 0]
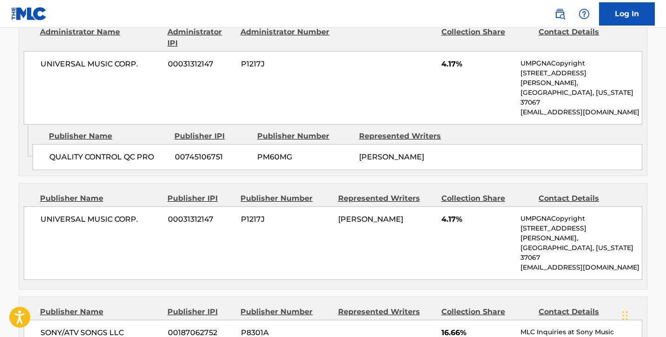
click at [100, 61] on span "UNIVERSAL MUSIC CORP." at bounding box center [100, 64] width 120 height 11
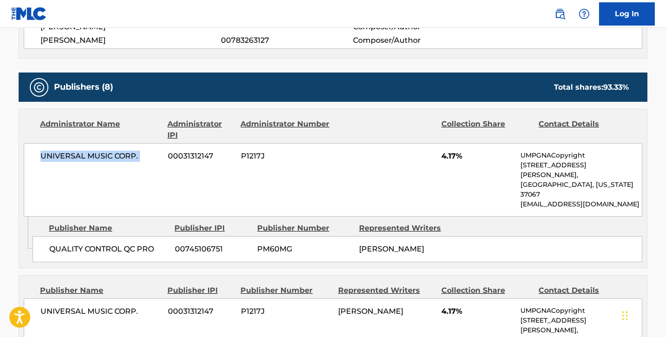
scroll to position [465, 0]
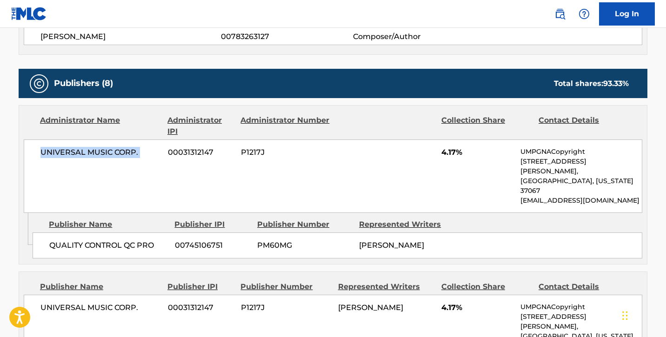
click at [306, 172] on div "UNIVERSAL MUSIC CORP. 00031312147 P1217J 4.17% UMPGNACopyright [STREET_ADDRESS]…" at bounding box center [333, 175] width 618 height 73
click at [110, 240] on span "QUALITY CONTROL QC PRO" at bounding box center [108, 245] width 119 height 11
click at [111, 240] on span "QUALITY CONTROL QC PRO" at bounding box center [108, 245] width 119 height 11
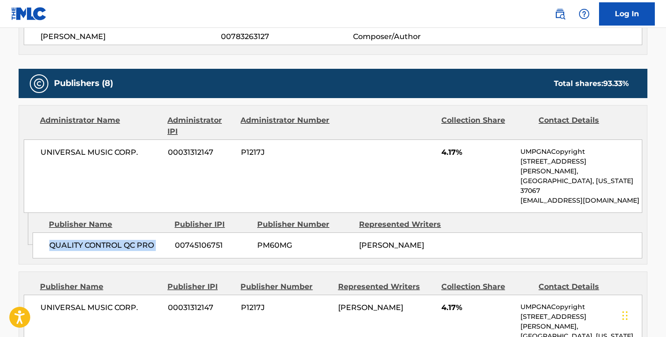
click at [111, 240] on span "QUALITY CONTROL QC PRO" at bounding box center [108, 245] width 119 height 11
click at [169, 272] on div "Publisher Name Publisher IPI Publisher Number Represented Writers Collection Sh…" at bounding box center [333, 325] width 628 height 106
click at [197, 240] on span "00745106751" at bounding box center [212, 245] width 75 height 11
click at [198, 240] on span "00745106751" at bounding box center [212, 245] width 75 height 11
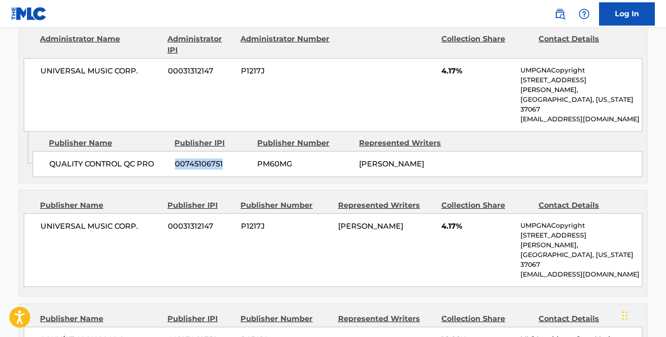
scroll to position [550, 0]
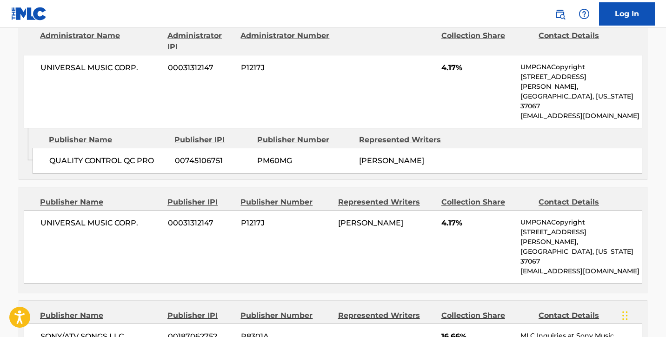
click at [162, 210] on div "UNIVERSAL MUSIC CORP. 00031312147 P1217J [PERSON_NAME] 4.17% UMPGNACopyright [S…" at bounding box center [333, 246] width 618 height 73
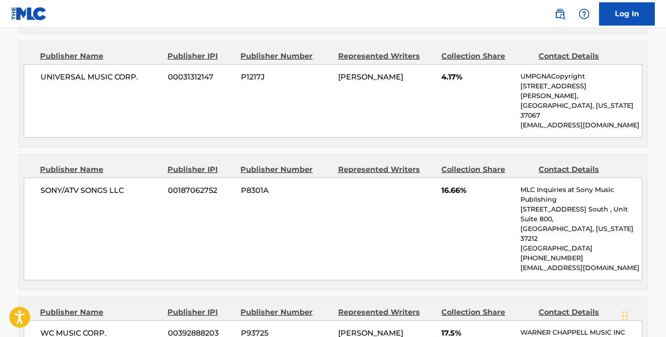
scroll to position [696, 0]
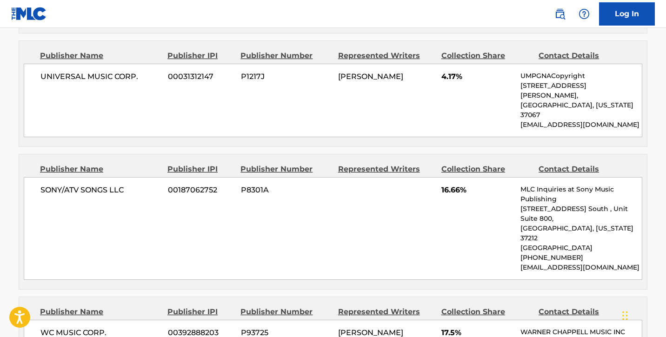
click at [82, 185] on span "SONY/ATV SONGS LLC" at bounding box center [100, 190] width 120 height 11
click at [184, 185] on span "00187062752" at bounding box center [201, 190] width 66 height 11
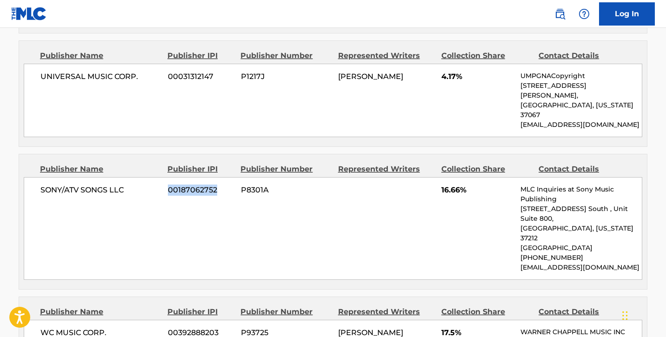
click at [184, 185] on span "00187062752" at bounding box center [201, 190] width 66 height 11
click at [182, 185] on span "00187062752" at bounding box center [201, 190] width 66 height 11
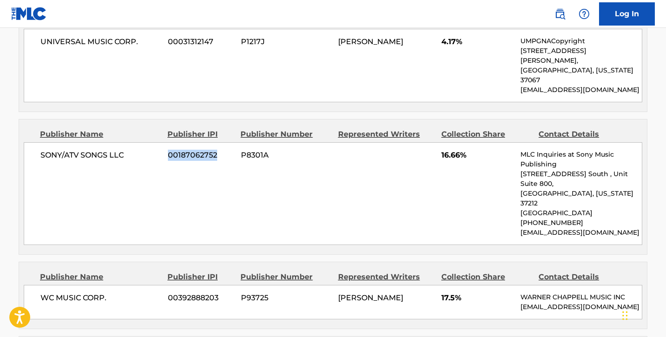
scroll to position [771, 0]
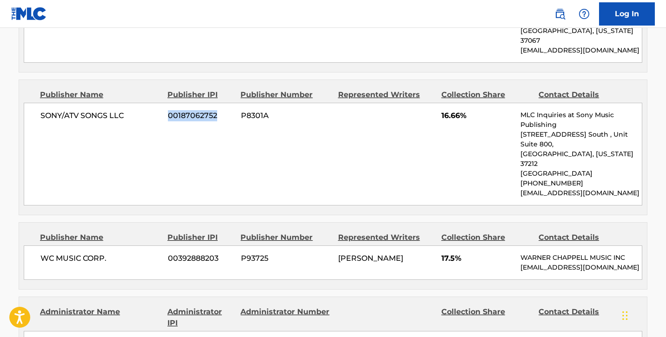
click at [78, 253] on span "WC MUSIC CORP." at bounding box center [100, 258] width 120 height 11
click at [204, 253] on span "00392888203" at bounding box center [201, 258] width 66 height 11
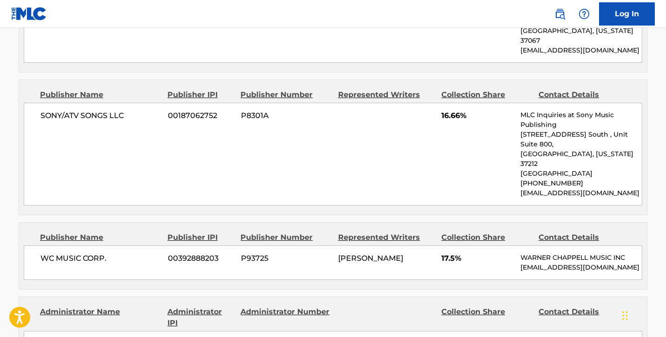
click at [205, 245] on div "WC MUSIC CORP. 00392888203 P93725 [PERSON_NAME] 17.5% [PERSON_NAME] MUSIC INC […" at bounding box center [333, 262] width 618 height 34
click at [203, 253] on span "00392888203" at bounding box center [201, 258] width 66 height 11
click at [202, 253] on span "00392888203" at bounding box center [201, 258] width 66 height 11
click at [268, 245] on div "WC MUSIC CORP. 00392888203 P93725 [PERSON_NAME] 17.5% [PERSON_NAME] MUSIC INC […" at bounding box center [333, 262] width 618 height 34
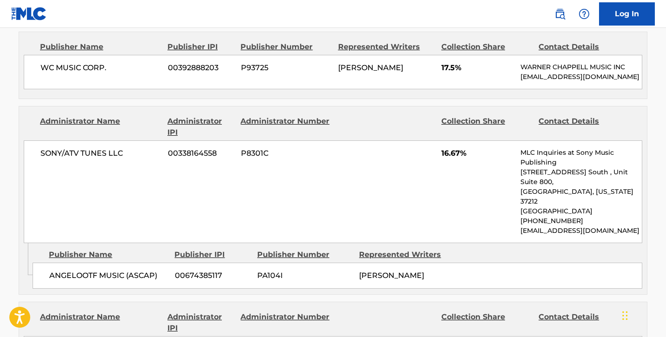
scroll to position [976, 0]
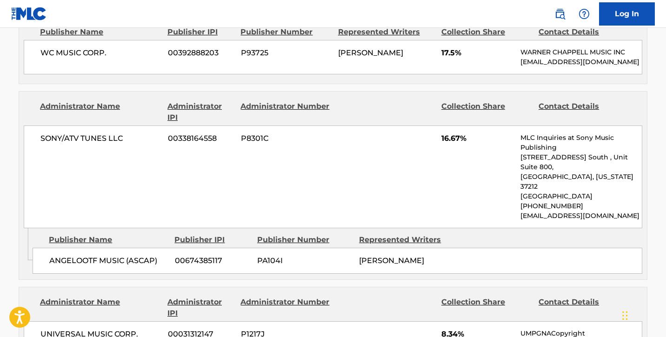
click at [93, 255] on span "ANGELOOTF MUSIC (ASCAP)" at bounding box center [108, 260] width 119 height 11
drag, startPoint x: 126, startPoint y: 182, endPoint x: 41, endPoint y: 181, distance: 84.2
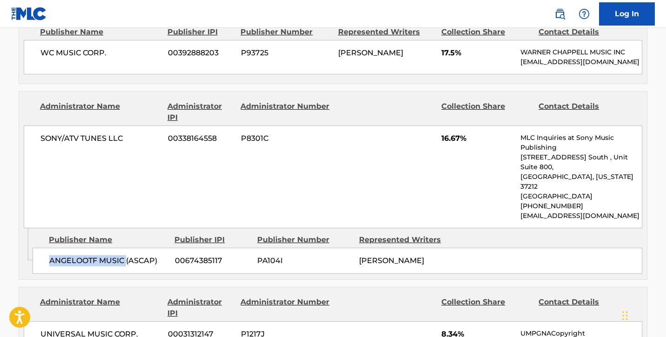
click at [41, 248] on div "ANGELOOTF MUSIC (ASCAP) 00674385117 PA104I [PERSON_NAME]" at bounding box center [338, 261] width 610 height 26
click at [320, 248] on div "ANGELOOTF MUSIC (ASCAP) 00674385117 PA104I [PERSON_NAME]" at bounding box center [338, 261] width 610 height 26
click at [196, 255] on span "00674385117" at bounding box center [212, 260] width 75 height 11
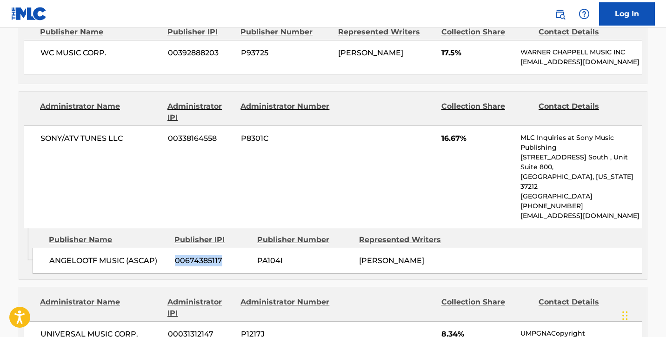
click at [196, 255] on span "00674385117" at bounding box center [212, 260] width 75 height 11
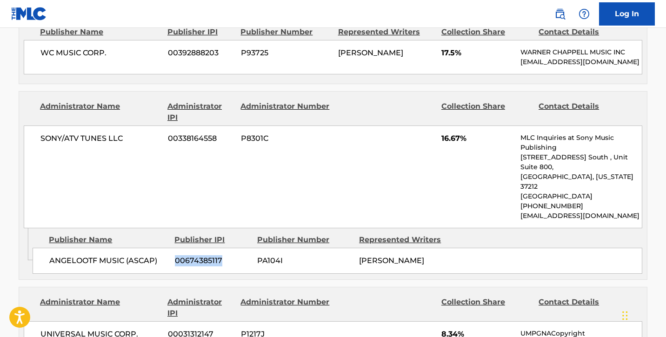
click at [178, 297] on div "Administrator IPI" at bounding box center [200, 308] width 66 height 22
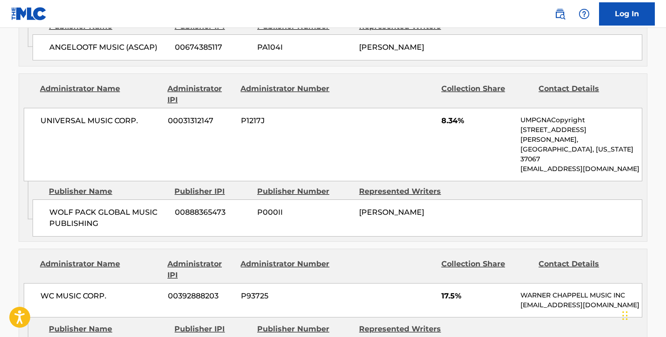
scroll to position [1189, 0]
click at [191, 2] on nav "Log In" at bounding box center [333, 14] width 666 height 28
click at [127, 207] on span "WOLF PACK GLOBAL MUSIC PUBLISHING" at bounding box center [108, 218] width 119 height 22
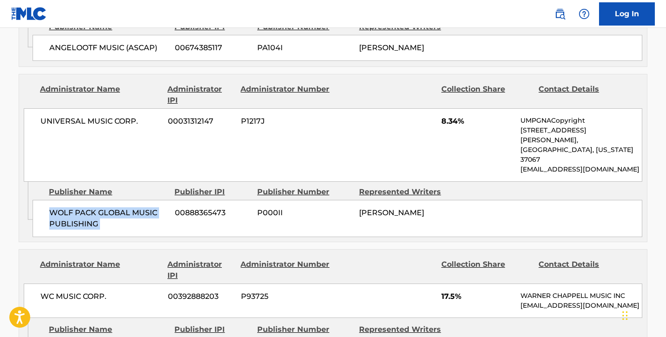
click at [203, 207] on span "00888365473" at bounding box center [212, 212] width 75 height 11
click at [335, 259] on div "Administrator Name Administrator IPI Administrator Number Collection Share Cont…" at bounding box center [333, 270] width 618 height 22
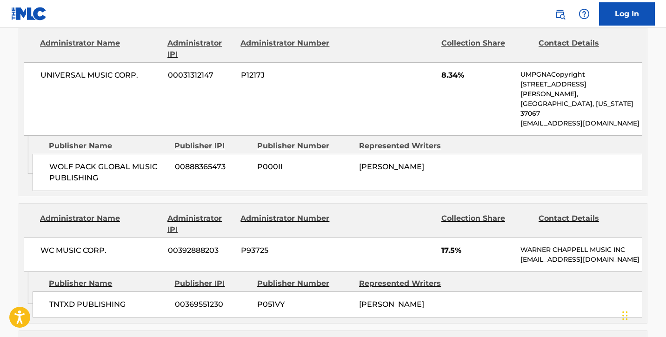
scroll to position [1244, 0]
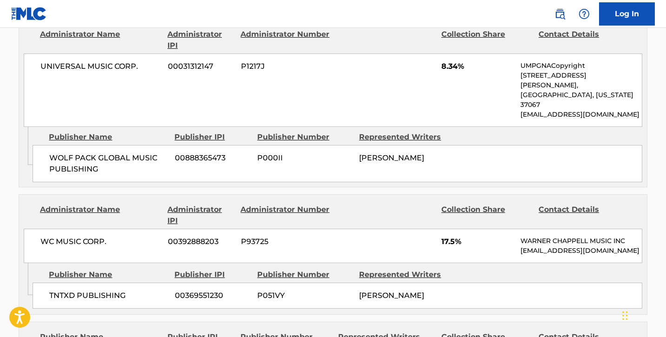
click at [97, 290] on span "TNTXD PUBLISHING" at bounding box center [108, 295] width 119 height 11
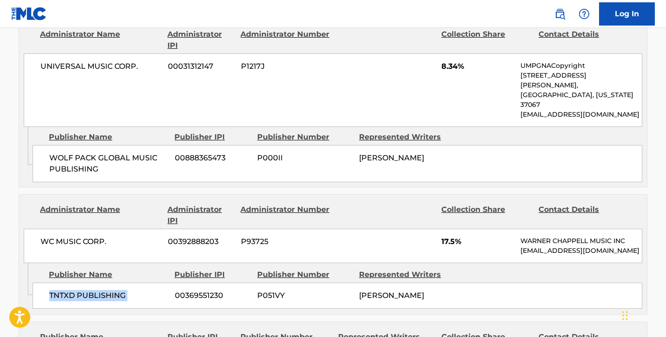
click at [97, 290] on span "TNTXD PUBLISHING" at bounding box center [108, 295] width 119 height 11
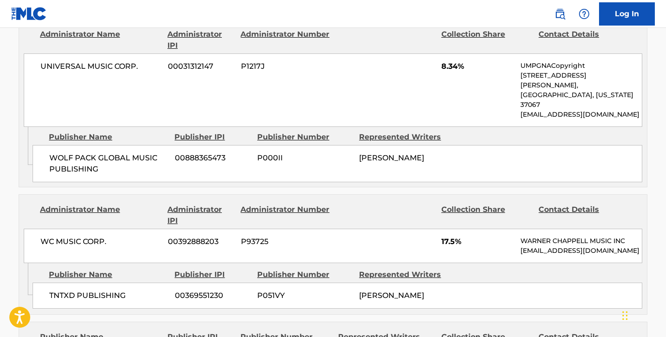
click at [201, 290] on span "00369551230" at bounding box center [212, 295] width 75 height 11
click at [202, 290] on span "00369551230" at bounding box center [212, 295] width 75 height 11
click at [203, 290] on span "00369551230" at bounding box center [212, 295] width 75 height 11
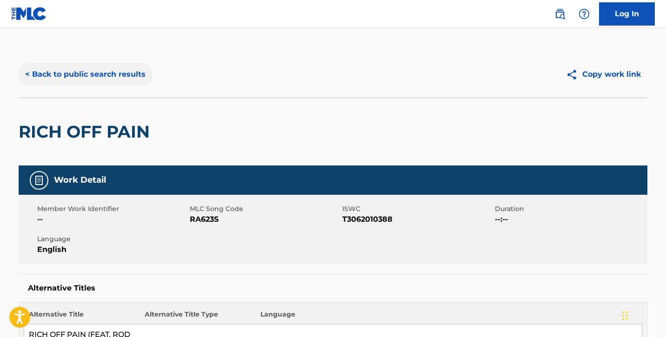
scroll to position [0, 0]
click at [76, 78] on button "< Back to public search results" at bounding box center [85, 74] width 133 height 23
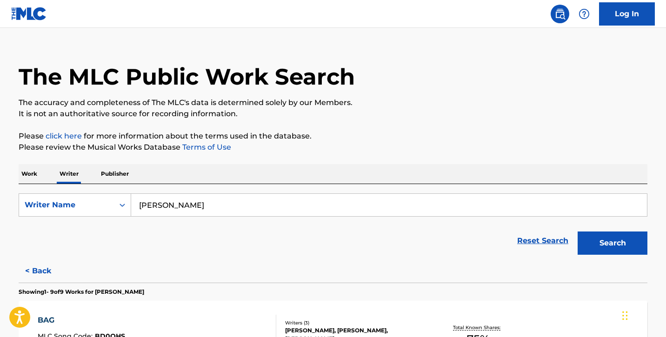
drag, startPoint x: 252, startPoint y: 200, endPoint x: 137, endPoint y: 200, distance: 115.3
click at [137, 200] on input "[PERSON_NAME]" at bounding box center [389, 205] width 516 height 22
drag, startPoint x: 137, startPoint y: 200, endPoint x: 244, endPoint y: 205, distance: 107.5
click at [242, 205] on input "[PERSON_NAME]" at bounding box center [389, 205] width 516 height 22
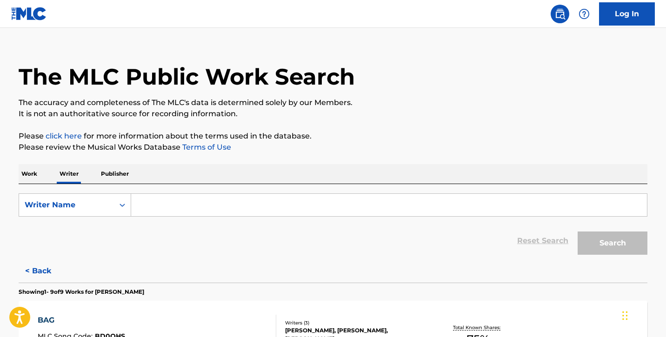
click at [26, 179] on p "Work" at bounding box center [29, 174] width 21 height 20
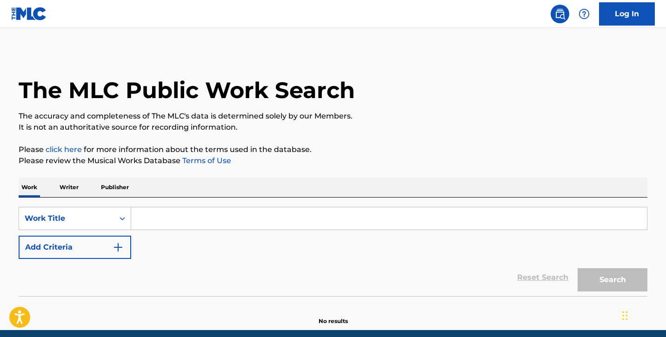
click at [310, 232] on div "SearchWithCriteria4f56d7cf-96cd-4d27-97b6-c552ff8a45bd Work Title Add Criteria" at bounding box center [333, 233] width 629 height 52
click at [314, 216] on input "Search Form" at bounding box center [389, 218] width 516 height 22
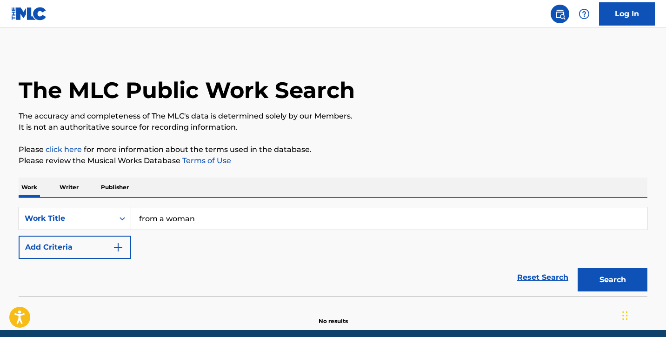
type input "from a woman"
click at [612, 280] on button "Search" at bounding box center [612, 279] width 70 height 23
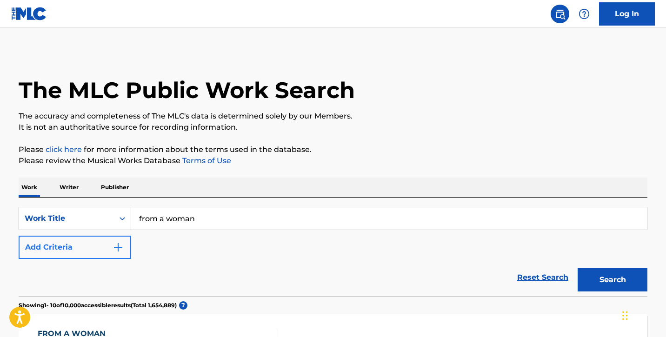
click at [105, 252] on button "Add Criteria" at bounding box center [75, 247] width 113 height 23
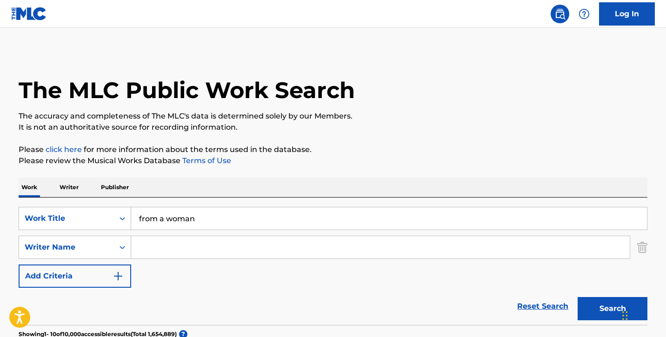
click at [182, 254] on input "Search Form" at bounding box center [380, 247] width 498 height 22
type input "[PERSON_NAME]"
click at [612, 309] on button "Search" at bounding box center [612, 308] width 70 height 23
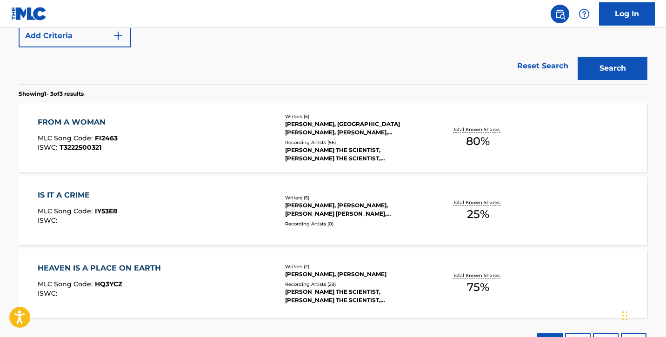
scroll to position [245, 0]
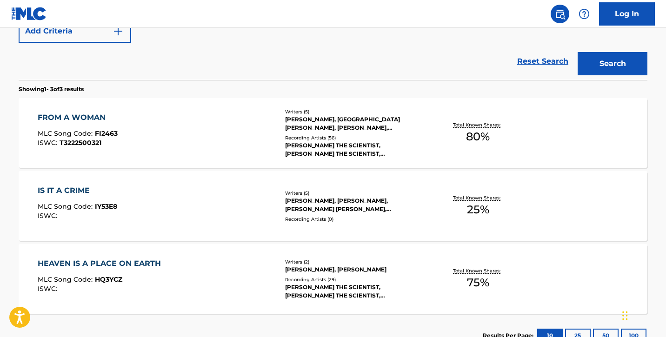
click at [80, 118] on div "FROM A WOMAN" at bounding box center [78, 117] width 80 height 11
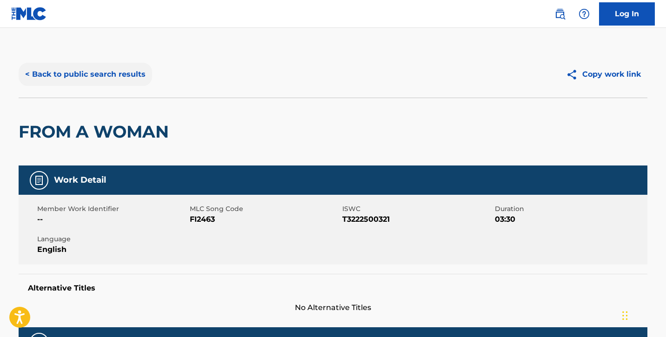
click at [94, 69] on button "< Back to public search results" at bounding box center [85, 74] width 133 height 23
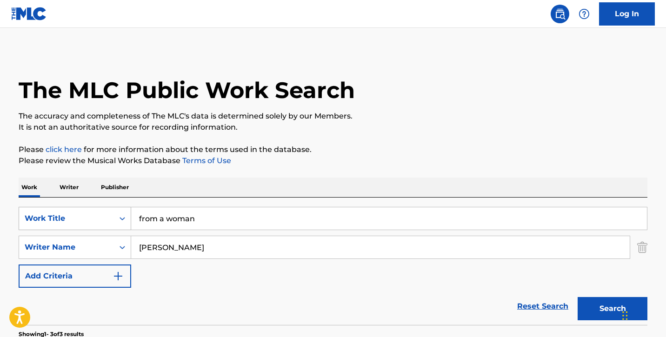
drag, startPoint x: 246, startPoint y: 218, endPoint x: 128, endPoint y: 216, distance: 118.1
click at [129, 216] on div "SearchWithCriteria4f56d7cf-96cd-4d27-97b6-c552ff8a45bd Work Title from a woman" at bounding box center [333, 218] width 629 height 23
drag, startPoint x: 197, startPoint y: 252, endPoint x: 118, endPoint y: 251, distance: 79.0
click at [119, 251] on div "SearchWithCriteriadc89ff4d-2b3b-4617-a279-6c4fd085b152 Writer Name [PERSON_NAME]" at bounding box center [333, 247] width 629 height 23
click at [212, 206] on div "SearchWithCriteria4f56d7cf-96cd-4d27-97b6-c552ff8a45bd Work Title from a woman …" at bounding box center [333, 261] width 629 height 127
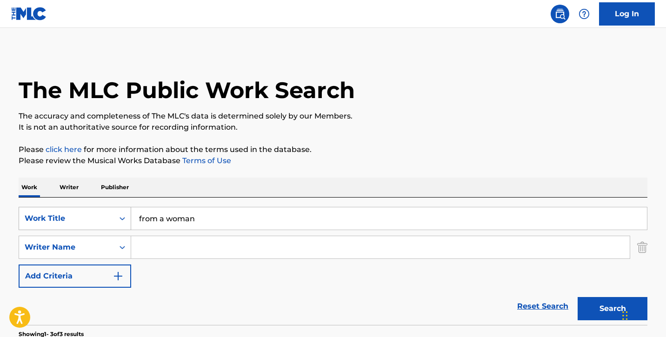
drag, startPoint x: 211, startPoint y: 219, endPoint x: 49, endPoint y: 217, distance: 162.3
click at [56, 219] on div "SearchWithCriteria4f56d7cf-96cd-4d27-97b6-c552ff8a45bd Work Title from a woman" at bounding box center [333, 218] width 629 height 23
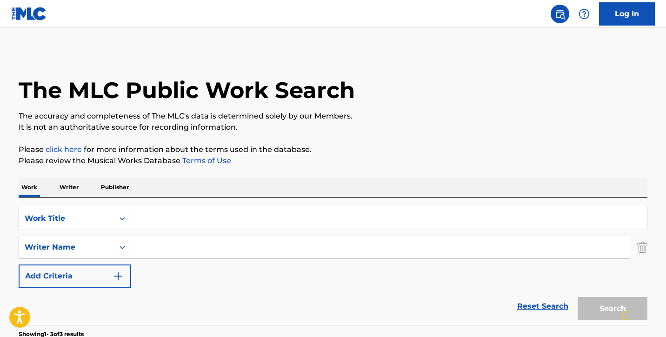
click at [65, 181] on p "Writer" at bounding box center [69, 188] width 25 height 20
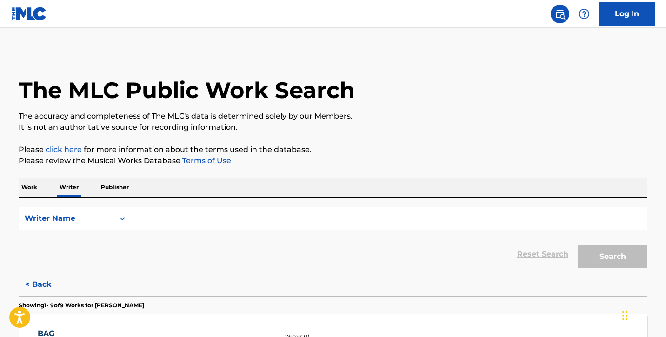
click at [152, 221] on input "Search Form" at bounding box center [389, 218] width 516 height 22
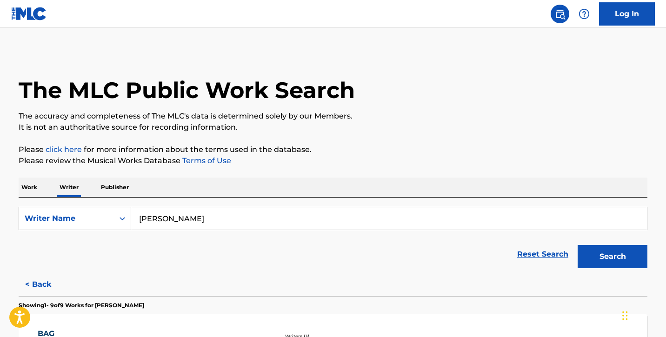
type input "[PERSON_NAME]"
click at [612, 257] on button "Search" at bounding box center [612, 256] width 70 height 23
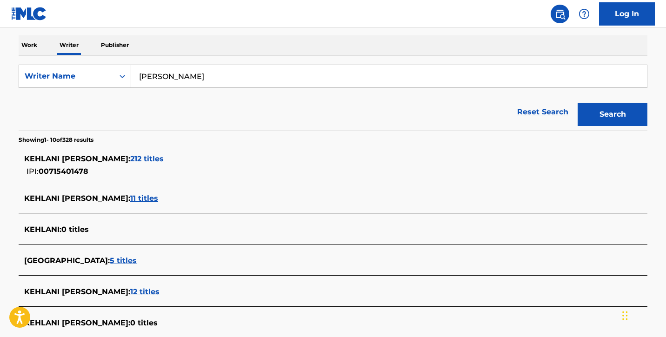
scroll to position [163, 0]
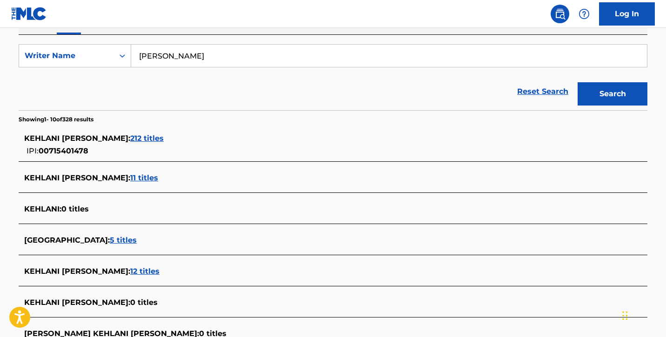
click at [152, 141] on span "212 titles" at bounding box center [146, 138] width 33 height 9
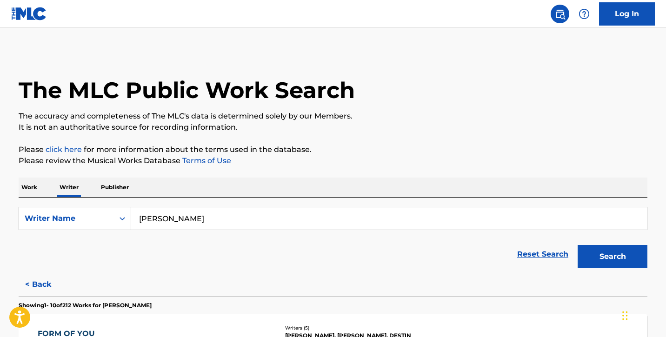
scroll to position [0, 0]
click at [30, 184] on p "Work" at bounding box center [29, 188] width 21 height 20
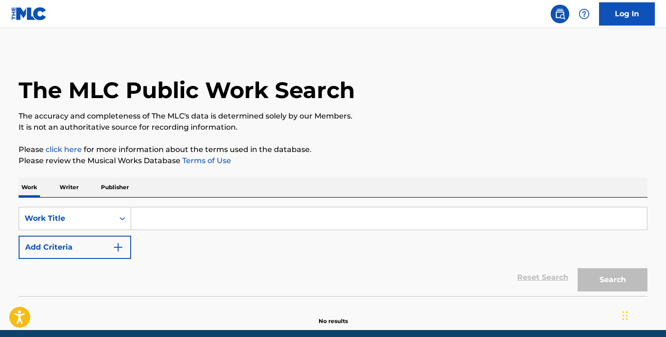
click at [79, 183] on p "Writer" at bounding box center [69, 188] width 25 height 20
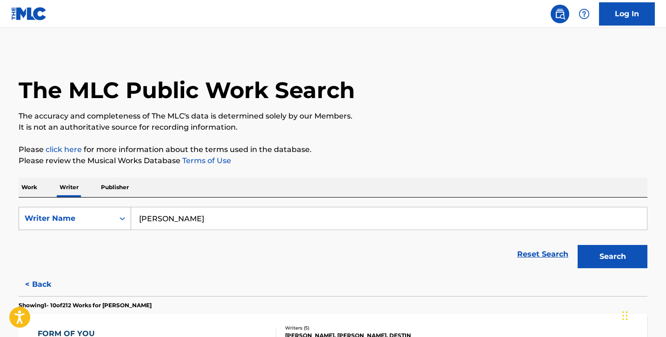
click at [83, 225] on div "Writer Name" at bounding box center [66, 219] width 95 height 18
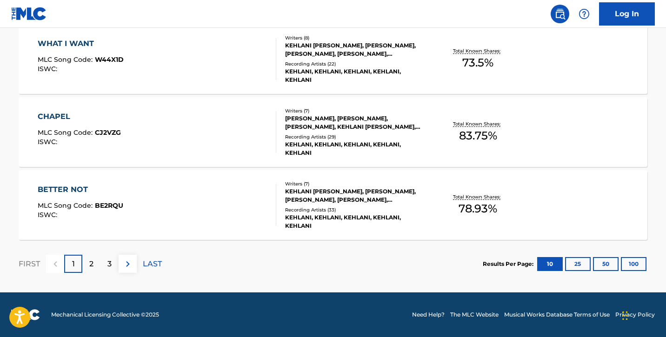
scroll to position [801, 0]
click at [637, 261] on button "100" at bounding box center [634, 264] width 26 height 14
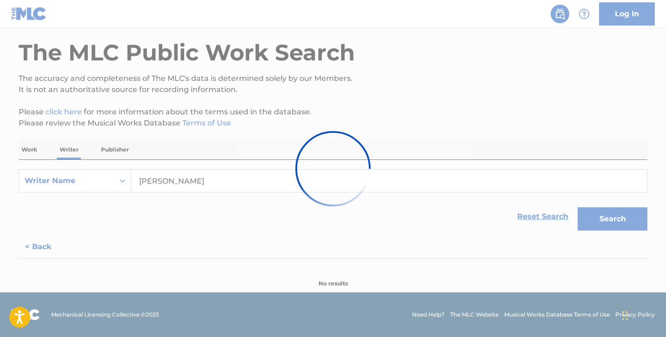
scroll to position [38, 0]
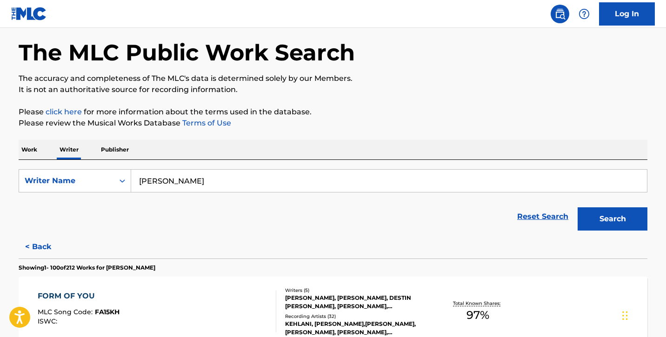
click at [30, 152] on p "Work" at bounding box center [29, 150] width 21 height 20
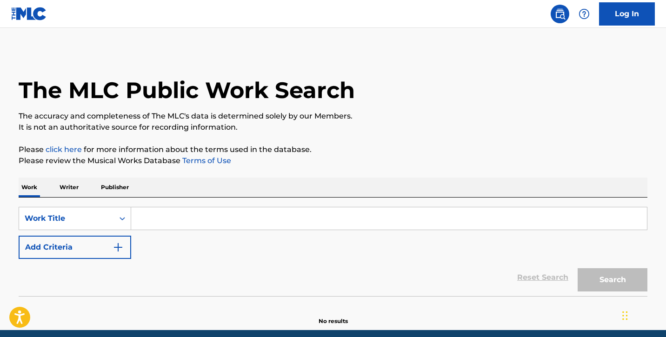
click at [196, 231] on div "SearchWithCriteria4f56d7cf-96cd-4d27-97b6-c552ff8a45bd Work Title Add Criteria" at bounding box center [333, 233] width 629 height 52
click at [196, 218] on input "Search Form" at bounding box center [389, 218] width 516 height 22
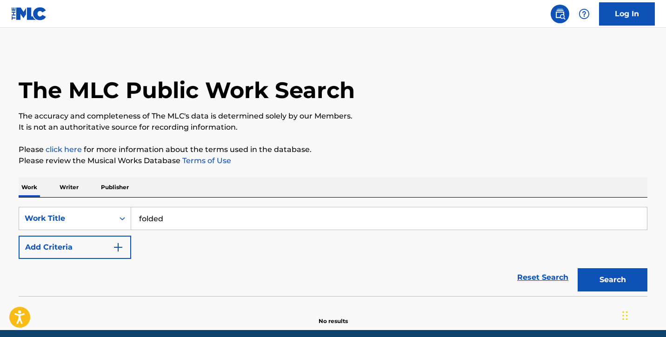
type input "folded"
click at [612, 280] on button "Search" at bounding box center [612, 279] width 70 height 23
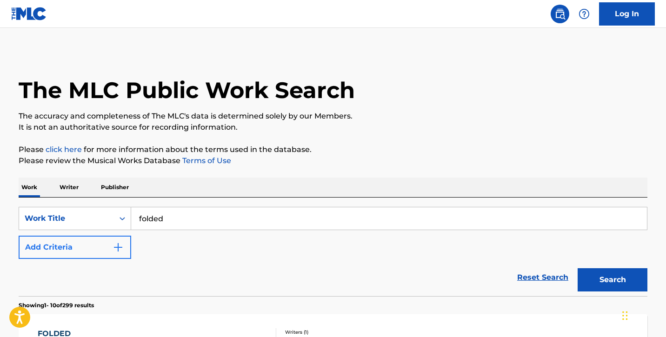
click at [106, 245] on button "Add Criteria" at bounding box center [75, 247] width 113 height 23
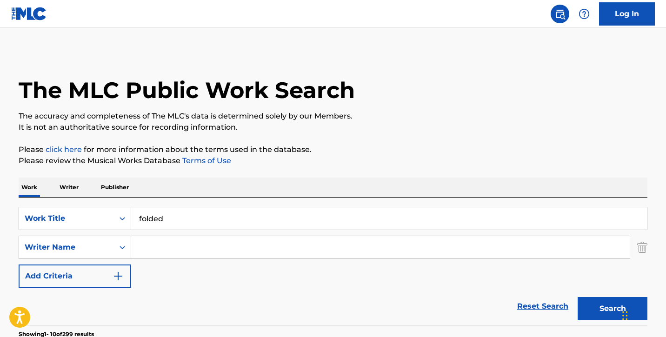
click at [201, 254] on input "Search Form" at bounding box center [380, 247] width 498 height 22
click at [612, 309] on button "Search" at bounding box center [612, 308] width 70 height 23
type input "[PERSON_NAME]"
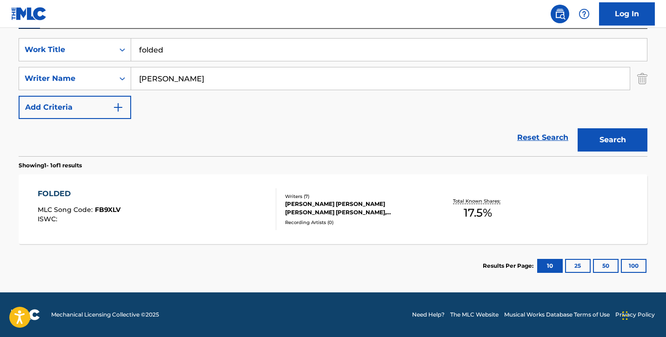
scroll to position [169, 0]
click at [43, 192] on div "FOLDED" at bounding box center [79, 193] width 83 height 11
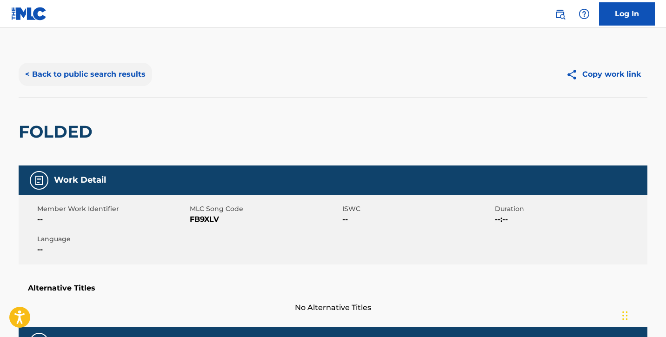
click at [66, 75] on button "< Back to public search results" at bounding box center [85, 74] width 133 height 23
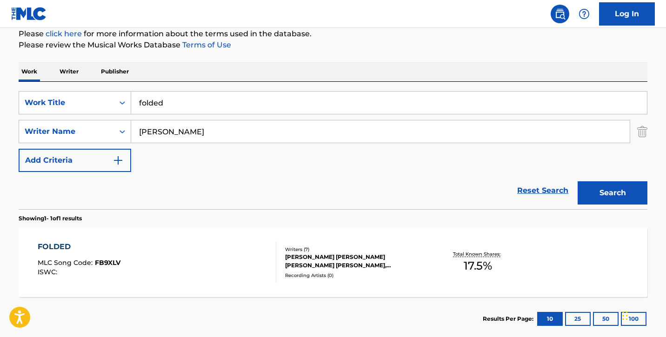
drag, startPoint x: 230, startPoint y: 130, endPoint x: 85, endPoint y: 116, distance: 146.2
click at [85, 116] on div "SearchWithCriteria4f56d7cf-96cd-4d27-97b6-c552ff8a45bd Work Title folded Search…" at bounding box center [333, 131] width 629 height 81
drag, startPoint x: 173, startPoint y: 98, endPoint x: 84, endPoint y: 85, distance: 90.7
click at [93, 88] on div "SearchWithCriteria4f56d7cf-96cd-4d27-97b6-c552ff8a45bd Work Title folded Search…" at bounding box center [333, 145] width 629 height 127
drag, startPoint x: 173, startPoint y: 99, endPoint x: 50, endPoint y: 93, distance: 123.4
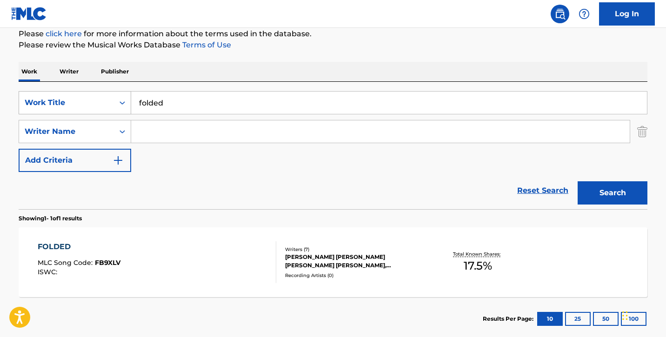
click at [56, 95] on div "SearchWithCriteria4f56d7cf-96cd-4d27-97b6-c552ff8a45bd Work Title folded" at bounding box center [333, 102] width 629 height 23
type input "cobra"
click at [146, 131] on input "Search Form" at bounding box center [380, 131] width 498 height 22
type input "[PERSON_NAME] [PERSON_NAME]"
drag, startPoint x: 202, startPoint y: 145, endPoint x: 614, endPoint y: 207, distance: 416.5
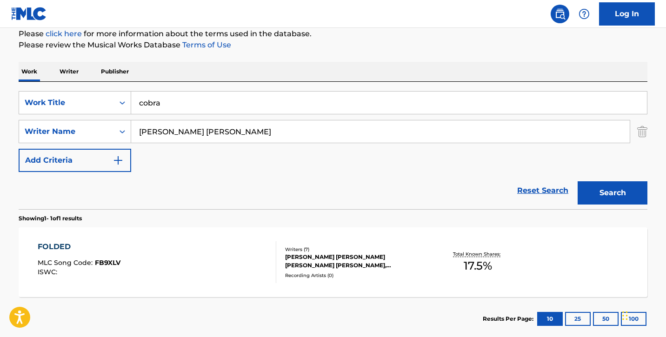
click at [614, 207] on div "Search" at bounding box center [610, 190] width 74 height 37
click at [611, 194] on button "Search" at bounding box center [612, 192] width 70 height 23
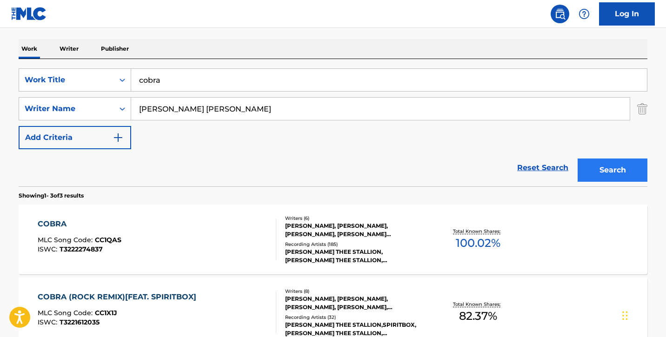
scroll to position [149, 0]
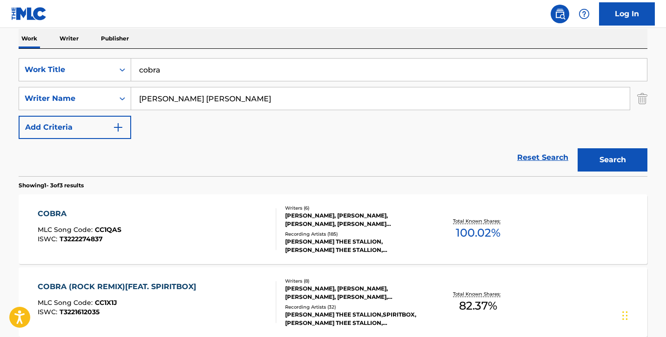
click at [63, 219] on div "COBRA" at bounding box center [80, 213] width 84 height 11
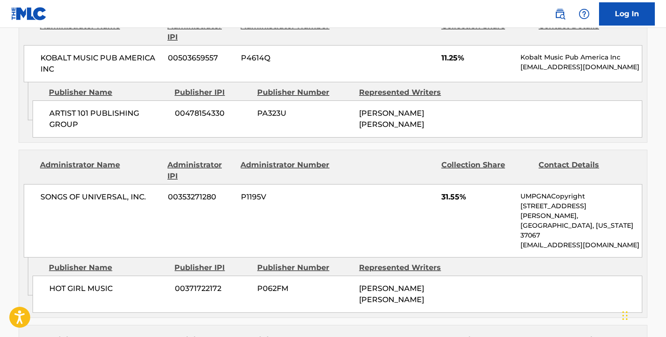
scroll to position [777, 0]
click at [69, 283] on span "HOT GIRL MUSIC" at bounding box center [108, 288] width 119 height 11
click at [70, 283] on span "HOT GIRL MUSIC" at bounding box center [108, 288] width 119 height 11
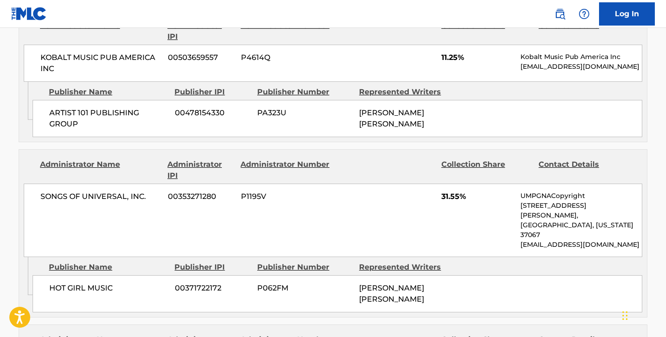
click at [95, 184] on div "SONGS OF UNIVERSAL, INC. 00353271280 P1195V 31.55% UMPGNACopyright [STREET_ADDR…" at bounding box center [333, 220] width 618 height 73
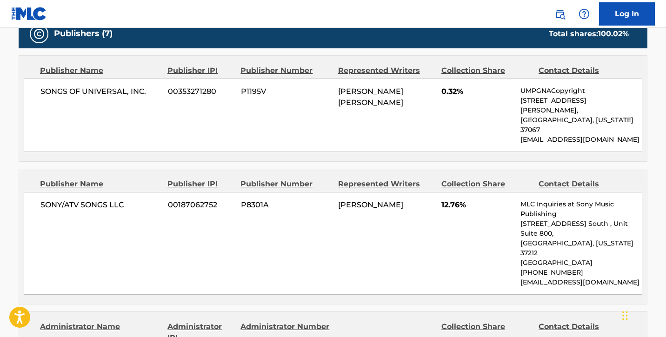
scroll to position [457, 0]
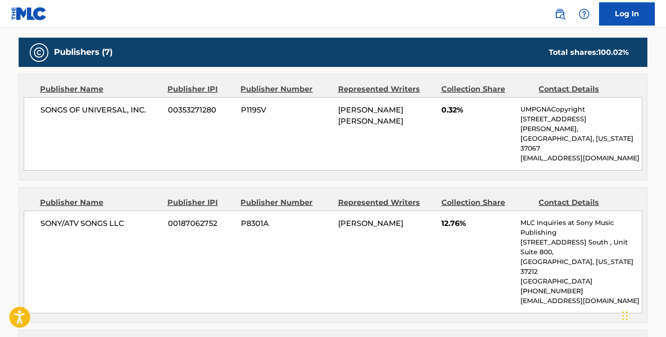
click at [77, 110] on span "SONGS OF UNIVERSAL, INC." at bounding box center [100, 110] width 120 height 11
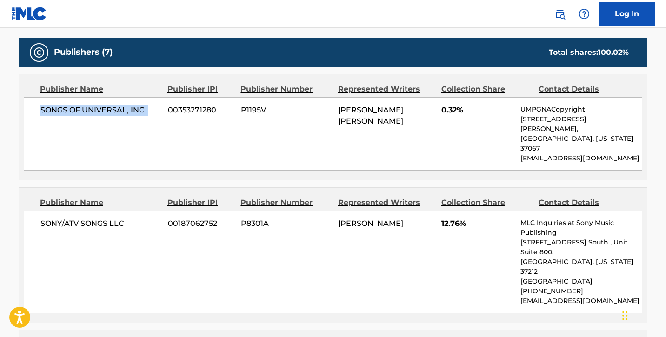
click at [77, 110] on span "SONGS OF UNIVERSAL, INC." at bounding box center [100, 110] width 120 height 11
click at [77, 218] on span "SONY/ATV SONGS LLC" at bounding box center [100, 223] width 120 height 11
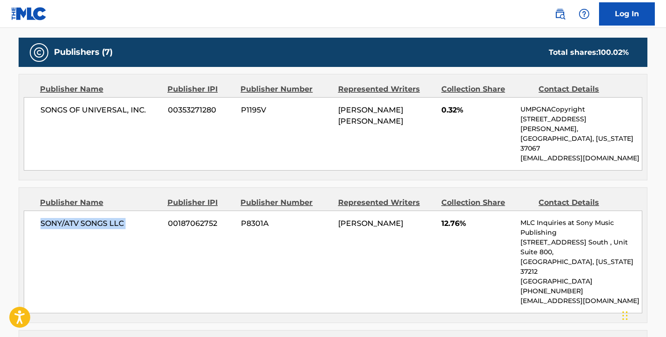
click at [77, 218] on span "SONY/ATV SONGS LLC" at bounding box center [100, 223] width 120 height 11
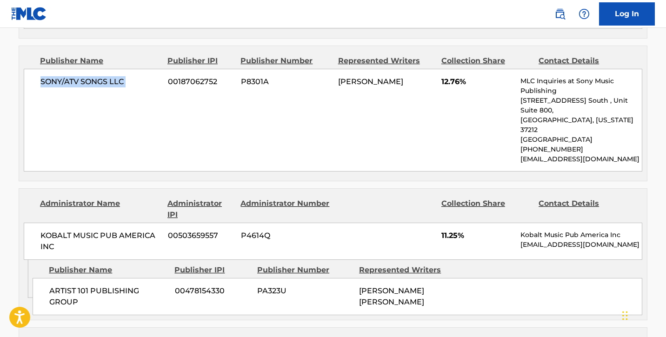
scroll to position [608, 0]
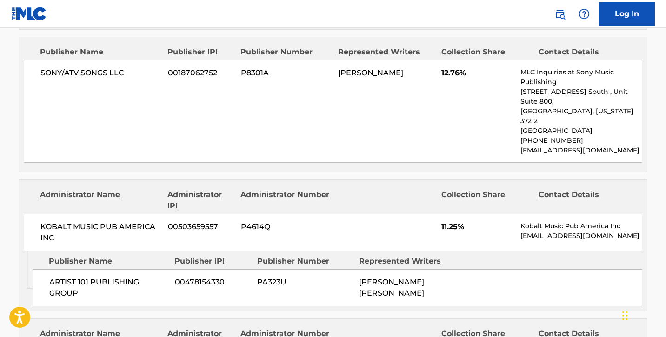
click at [108, 277] on span "ARTIST 101 PUBLISHING GROUP" at bounding box center [108, 288] width 119 height 22
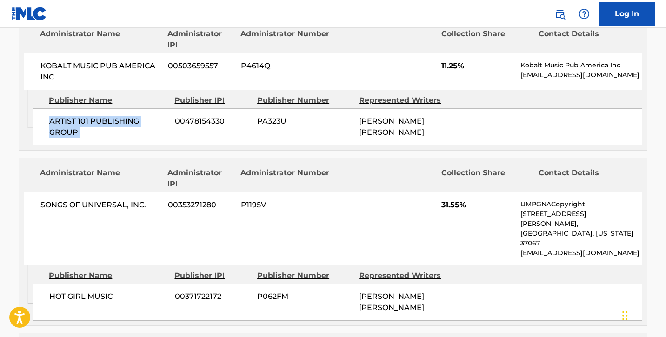
scroll to position [776, 0]
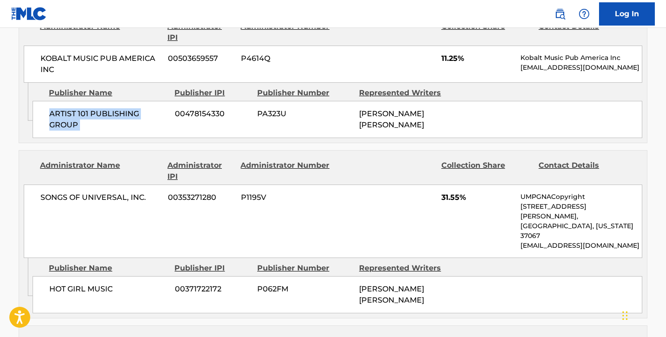
click at [89, 284] on span "HOT GIRL MUSIC" at bounding box center [108, 289] width 119 height 11
click at [90, 284] on span "HOT GIRL MUSIC" at bounding box center [108, 289] width 119 height 11
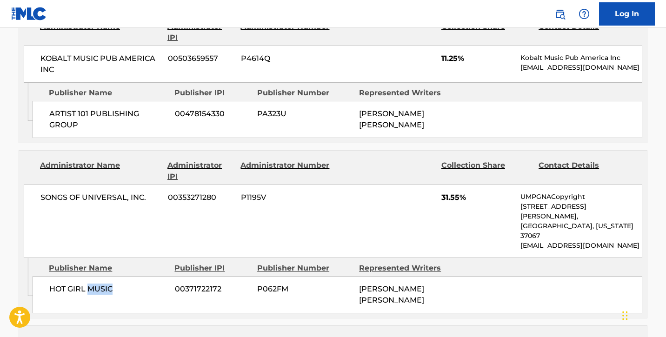
click at [90, 284] on span "HOT GIRL MUSIC" at bounding box center [108, 289] width 119 height 11
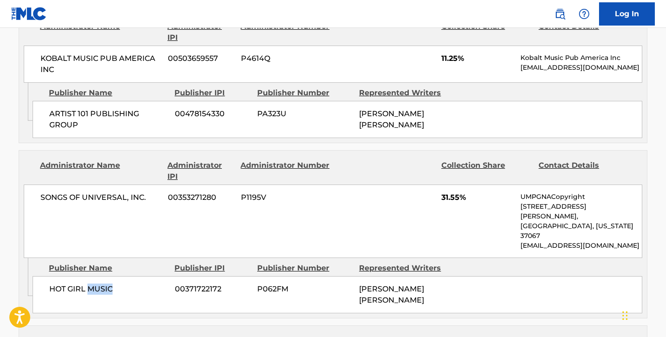
click at [90, 284] on span "HOT GIRL MUSIC" at bounding box center [108, 289] width 119 height 11
click at [254, 276] on div "HOT GIRL MUSIC 00371722172 P062FM [PERSON_NAME] [PERSON_NAME]" at bounding box center [338, 294] width 610 height 37
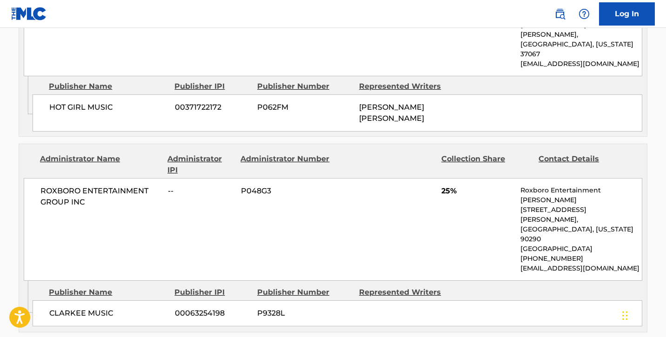
scroll to position [971, 0]
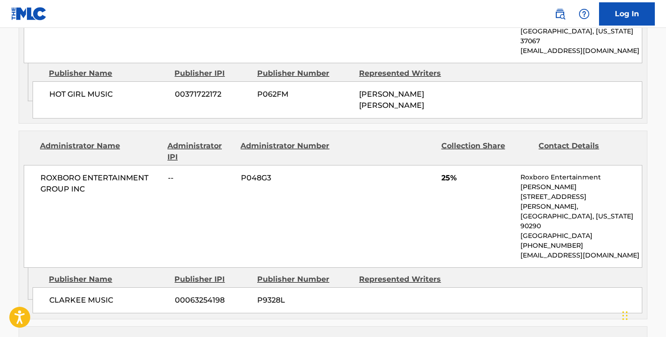
click at [74, 295] on span "CLARKEE MUSIC" at bounding box center [108, 300] width 119 height 11
click at [75, 295] on span "CLARKEE MUSIC" at bounding box center [108, 300] width 119 height 11
click at [207, 0] on nav "Log In" at bounding box center [333, 14] width 666 height 28
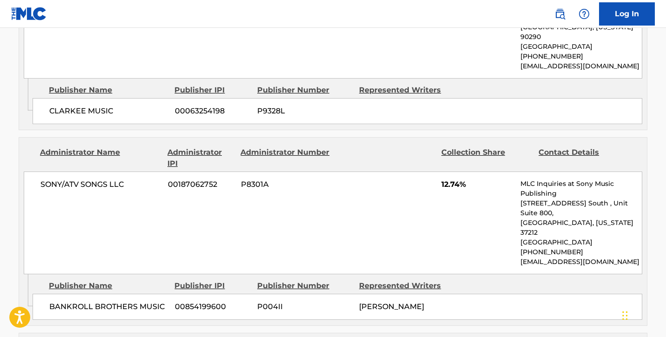
scroll to position [1161, 0]
click at [122, 300] on span "BANKROLL BROTHERS MUSIC" at bounding box center [108, 305] width 119 height 11
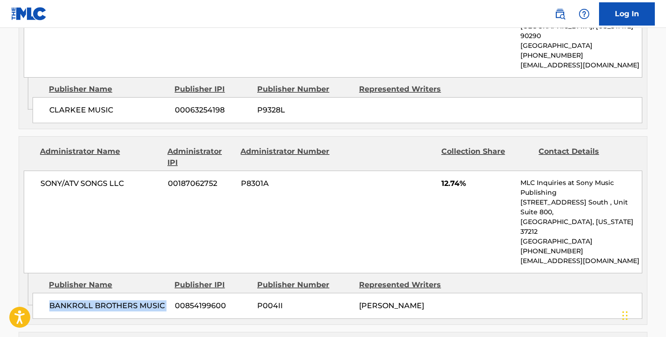
click at [122, 300] on span "BANKROLL BROTHERS MUSIC" at bounding box center [108, 305] width 119 height 11
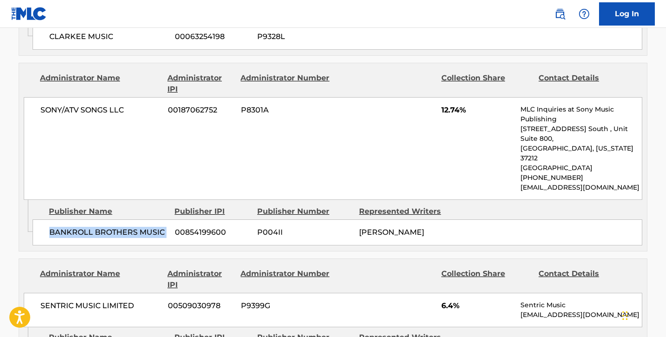
scroll to position [1235, 0]
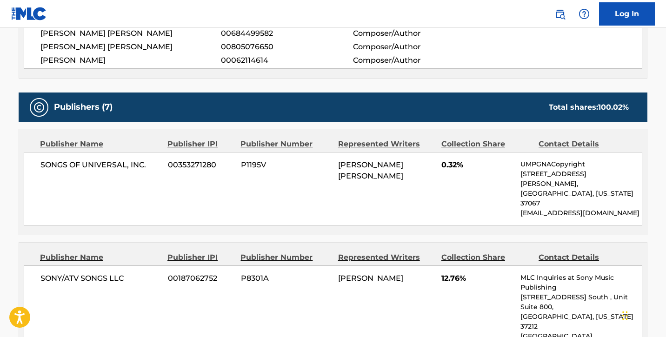
scroll to position [367, 0]
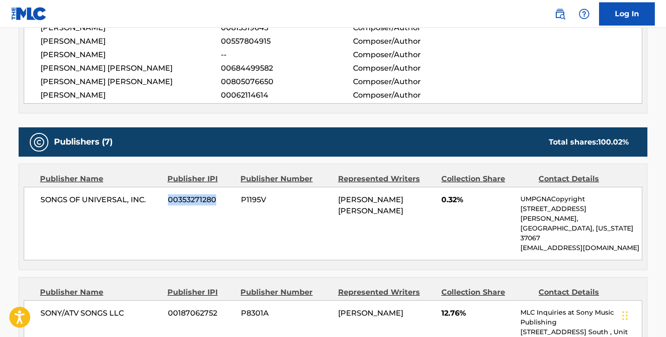
drag, startPoint x: 168, startPoint y: 196, endPoint x: 216, endPoint y: 198, distance: 47.5
click at [217, 198] on span "00353271280" at bounding box center [201, 199] width 66 height 11
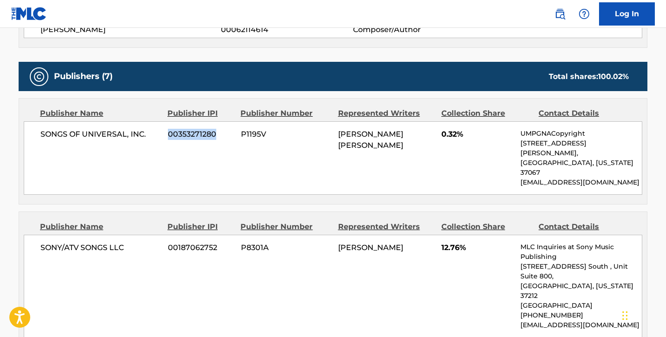
scroll to position [434, 0]
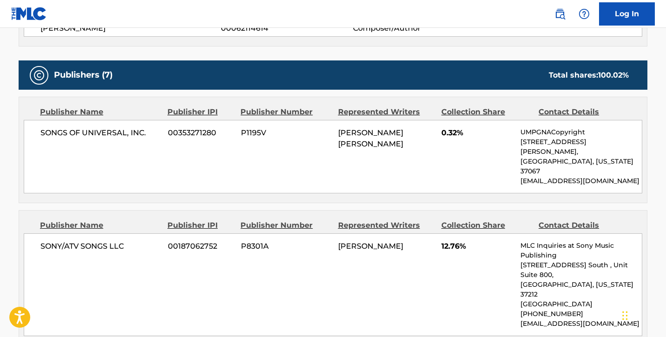
click at [186, 241] on span "00187062752" at bounding box center [201, 246] width 66 height 11
click at [187, 241] on span "00187062752" at bounding box center [201, 246] width 66 height 11
click at [215, 284] on div "SONY/ATV SONGS LLC 00187062752 P8301A [PERSON_NAME] 12.76% MLC Inquiries at Son…" at bounding box center [333, 284] width 618 height 103
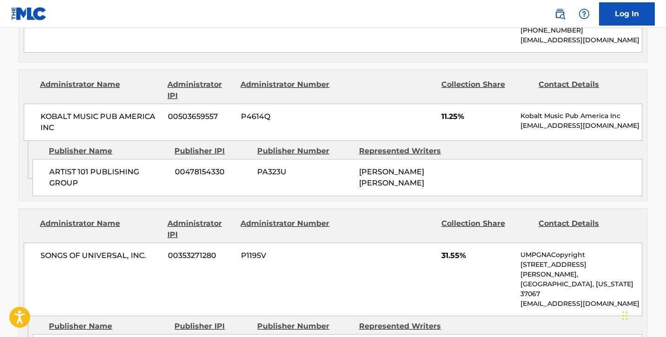
scroll to position [725, 0]
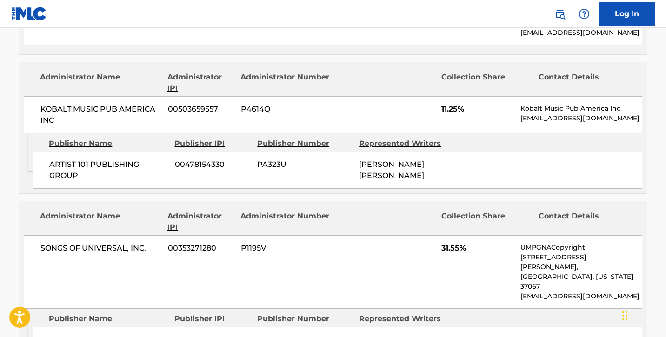
click at [199, 159] on span "00478154330" at bounding box center [212, 164] width 75 height 11
click at [202, 201] on div "Administrator Name Administrator IPI Administrator Number Collection Share Cont…" at bounding box center [333, 285] width 629 height 168
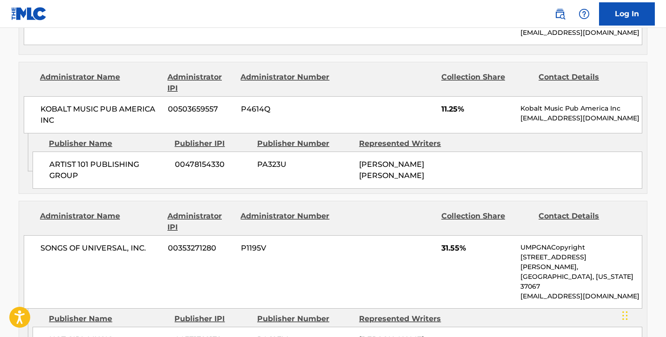
click at [196, 159] on span "00478154330" at bounding box center [212, 164] width 75 height 11
click at [199, 243] on span "00353271280" at bounding box center [201, 248] width 66 height 11
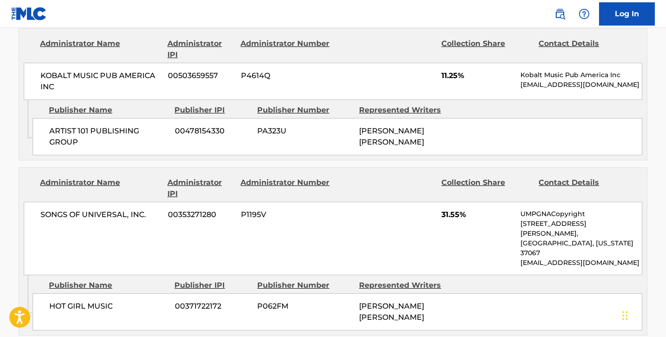
scroll to position [778, 0]
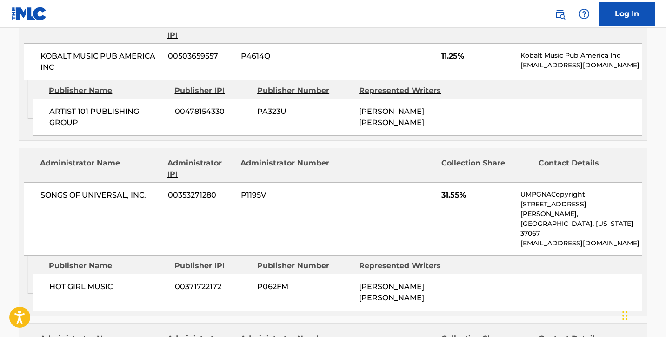
click at [199, 281] on span "00371722172" at bounding box center [212, 286] width 75 height 11
click at [276, 256] on div "Publisher Name Publisher IPI Publisher Number Represented Writers HOT GIRL MUSI…" at bounding box center [340, 283] width 614 height 55
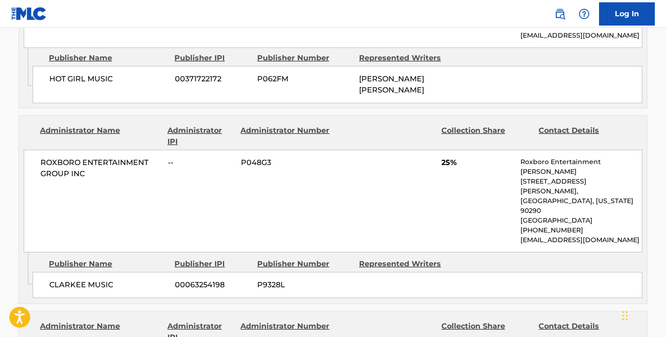
scroll to position [1005, 0]
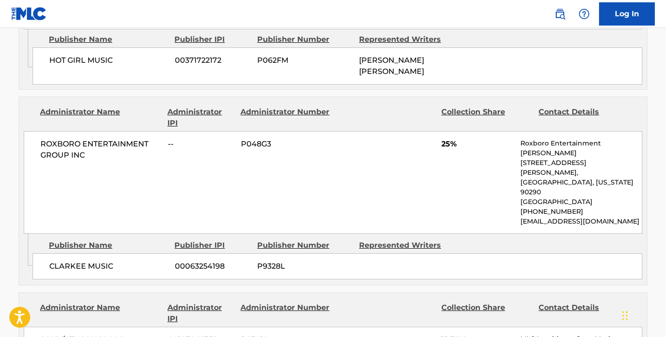
click at [201, 261] on span "00063254198" at bounding box center [212, 266] width 75 height 11
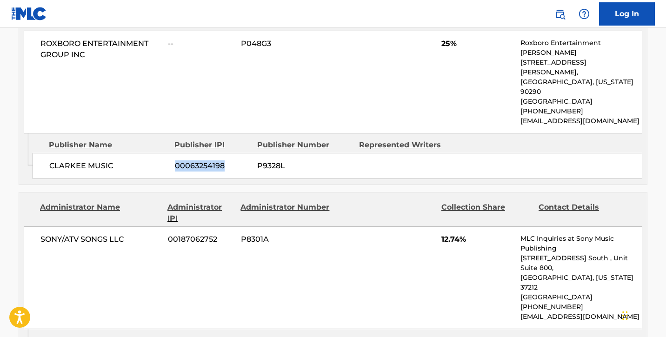
scroll to position [1106, 0]
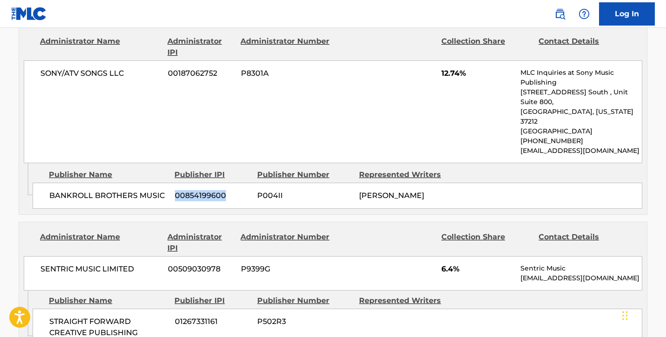
scroll to position [1277, 0]
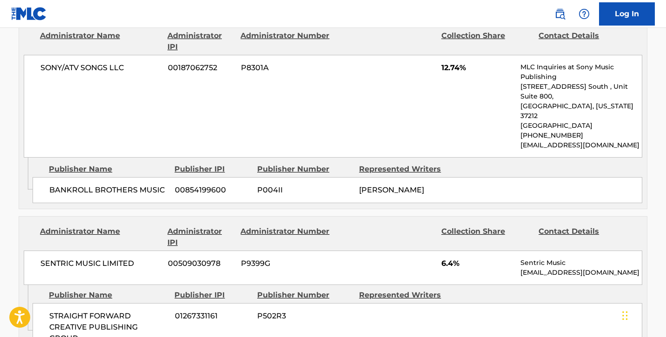
click at [200, 311] on span "01267331161" at bounding box center [212, 316] width 75 height 11
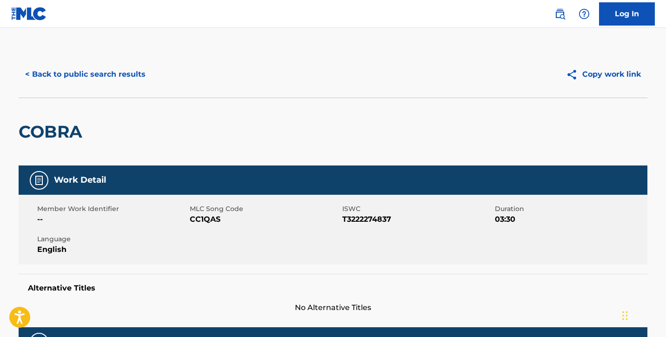
scroll to position [0, 0]
click at [69, 58] on div "< Back to public search results Copy work link" at bounding box center [333, 74] width 629 height 46
click at [71, 69] on button "< Back to public search results" at bounding box center [85, 74] width 133 height 23
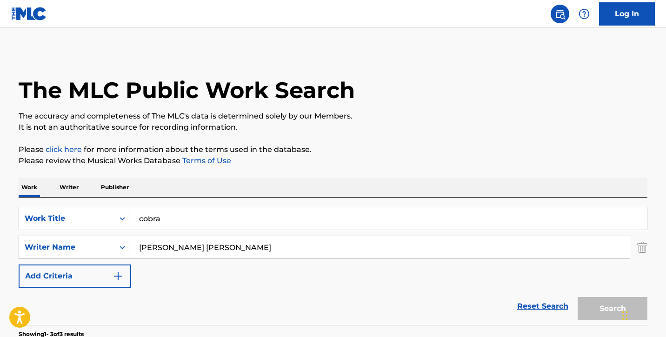
scroll to position [149, 0]
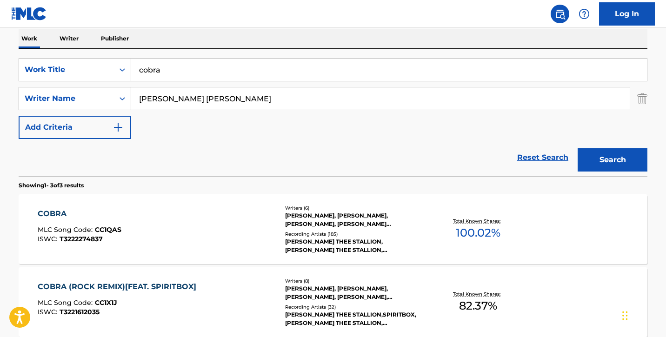
drag, startPoint x: 230, startPoint y: 102, endPoint x: 48, endPoint y: 100, distance: 182.3
click at [62, 102] on div "SearchWithCriteriadc89ff4d-2b3b-4617-a279-6c4fd085b152 Writer Name [PERSON_NAME…" at bounding box center [333, 98] width 629 height 23
drag, startPoint x: 165, startPoint y: 67, endPoint x: 83, endPoint y: 55, distance: 82.7
click at [83, 55] on div "SearchWithCriteria4f56d7cf-96cd-4d27-97b6-c552ff8a45bd Work Title cobra SearchW…" at bounding box center [333, 112] width 629 height 127
type input "Heart of a Woman"
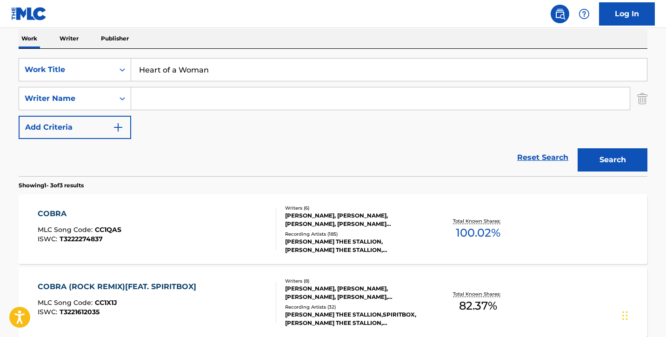
click at [612, 160] on button "Search" at bounding box center [612, 159] width 70 height 23
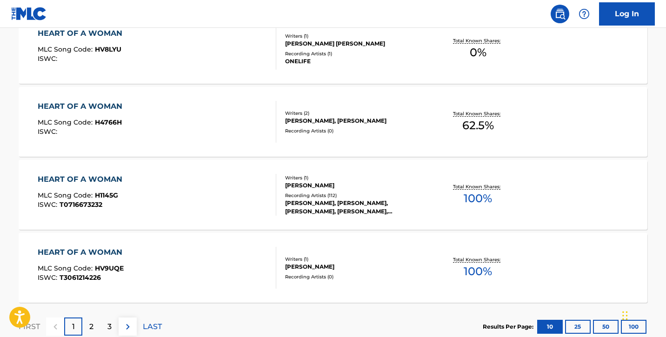
scroll to position [768, 0]
click at [74, 176] on div "HEART OF A WOMAN" at bounding box center [82, 178] width 89 height 11
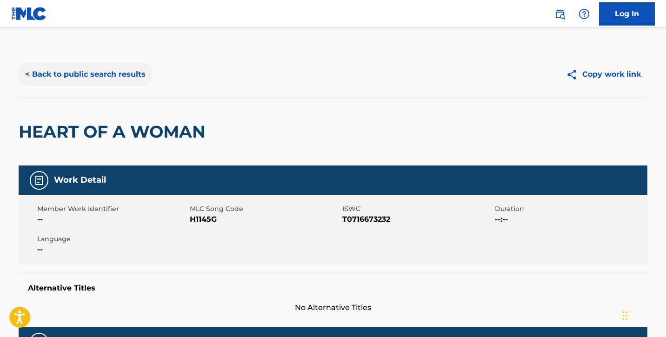
click at [79, 79] on button "< Back to public search results" at bounding box center [85, 74] width 133 height 23
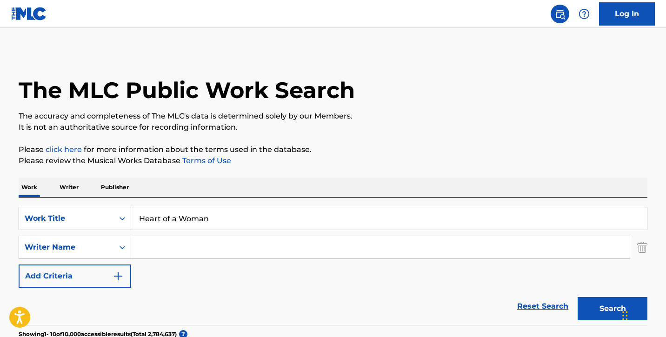
drag, startPoint x: 240, startPoint y: 217, endPoint x: 126, endPoint y: 215, distance: 114.9
click at [130, 216] on div "SearchWithCriteria4f56d7cf-96cd-4d27-97b6-c552ff8a45bd Work Title Heart of a Wo…" at bounding box center [333, 218] width 629 height 23
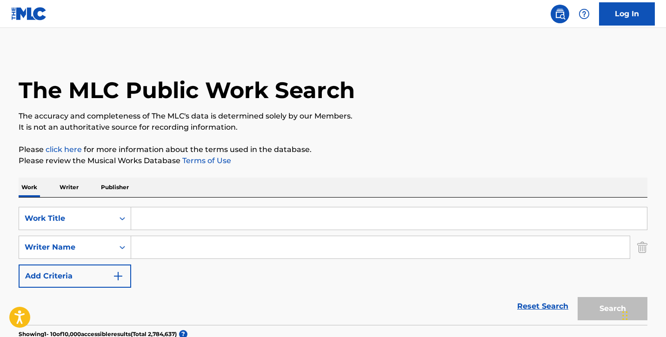
click at [81, 190] on p "Writer" at bounding box center [69, 188] width 25 height 20
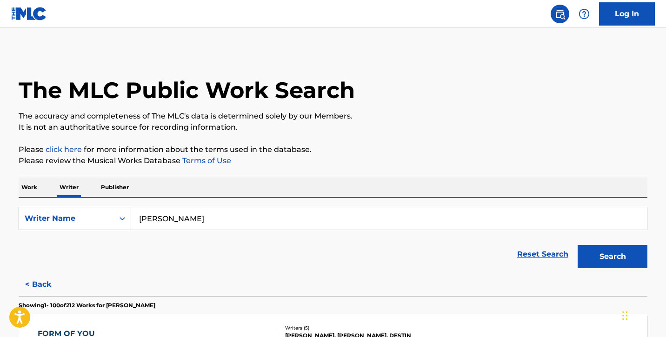
drag, startPoint x: 210, startPoint y: 222, endPoint x: 82, endPoint y: 227, distance: 128.4
click at [93, 224] on div "SearchWithCriteria52bbe2d3-f280-4e81-ac6a-f31df56e0a92 Writer Name [PERSON_NAME]" at bounding box center [333, 218] width 629 height 23
paste input "[PERSON_NAME] [PERSON_NAME]"
click at [612, 257] on button "Search" at bounding box center [612, 256] width 70 height 23
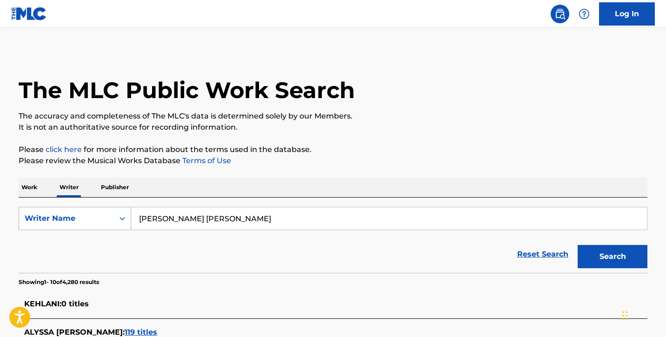
drag, startPoint x: 193, startPoint y: 220, endPoint x: 94, endPoint y: 217, distance: 99.1
click at [94, 217] on div "SearchWithCriteria52bbe2d3-f280-4e81-ac6a-f31df56e0a92 Writer Name [PERSON_NAME…" at bounding box center [333, 218] width 629 height 23
type input "[PERSON_NAME] [PERSON_NAME]"
click at [612, 257] on button "Search" at bounding box center [612, 256] width 70 height 23
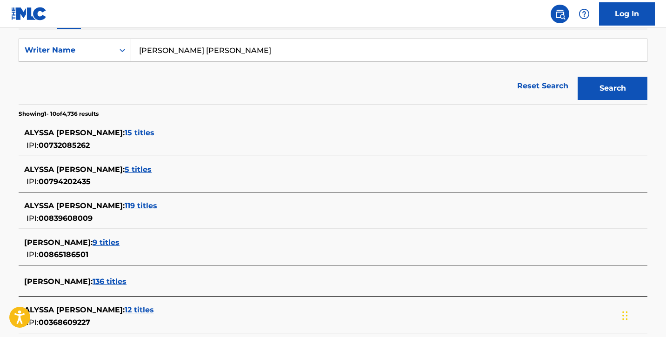
scroll to position [179, 0]
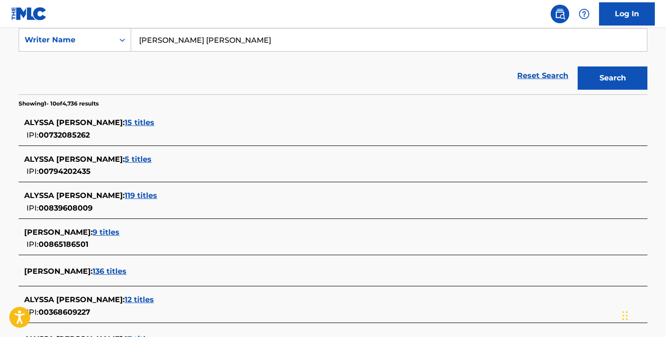
click at [117, 233] on span "9 titles" at bounding box center [106, 232] width 27 height 9
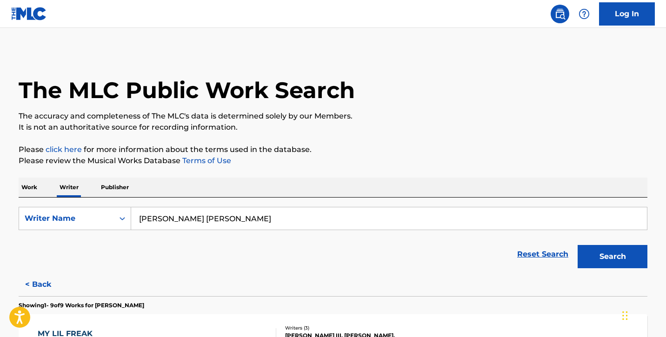
scroll to position [0, 0]
click at [45, 280] on button "< Back" at bounding box center [47, 284] width 56 height 23
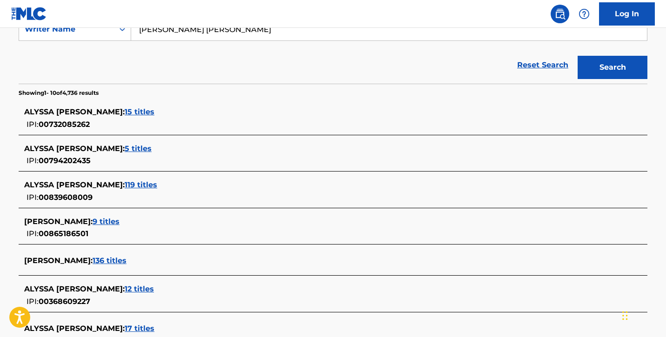
scroll to position [190, 0]
click at [157, 186] on span "119 titles" at bounding box center [141, 184] width 33 height 9
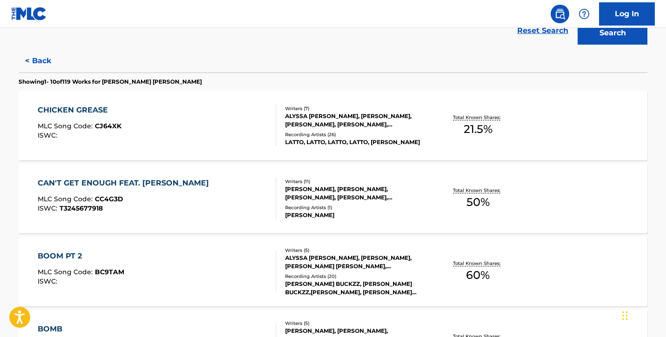
scroll to position [224, 0]
click at [88, 101] on div "CHICKEN GREASE MLC Song Code : CJ64XK ISWC : Writers ( 7 ) [PERSON_NAME] [PERSO…" at bounding box center [333, 125] width 629 height 70
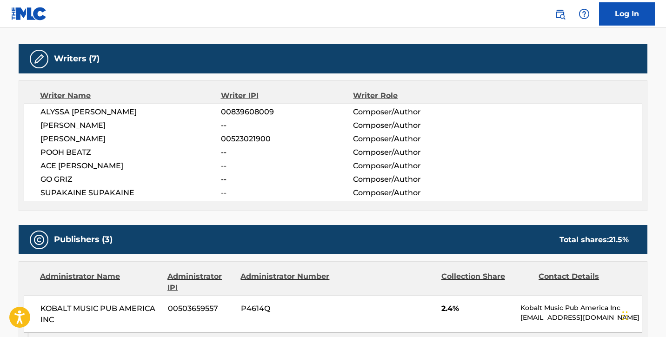
scroll to position [283, 0]
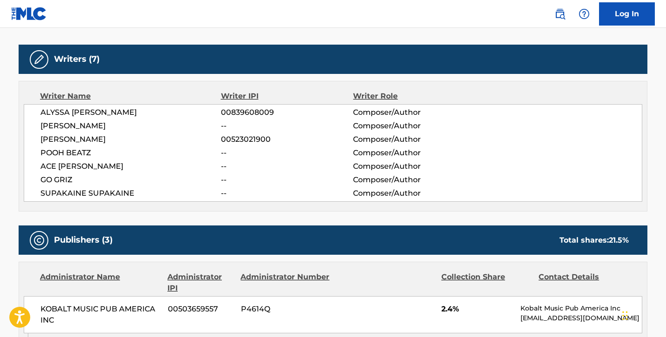
click at [450, 4] on nav "Log In" at bounding box center [333, 14] width 666 height 28
click at [156, 0] on nav "Log In" at bounding box center [333, 14] width 666 height 28
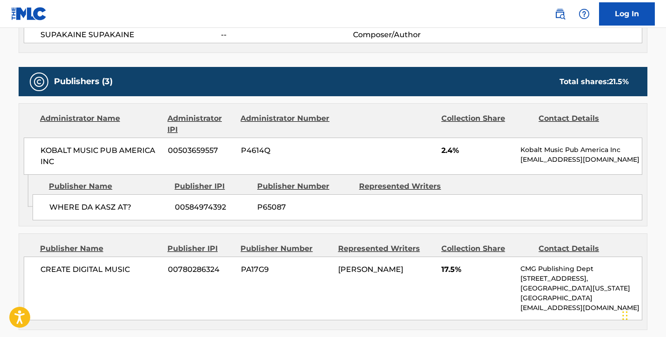
scroll to position [443, 0]
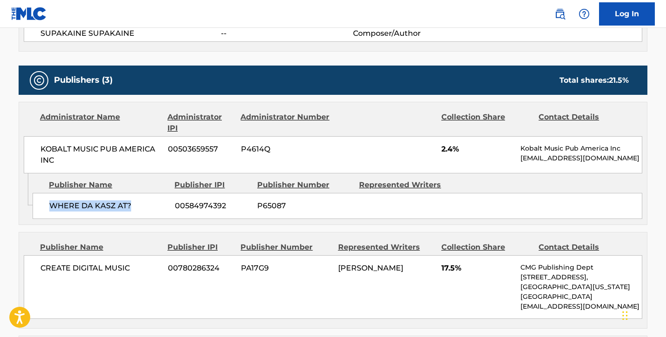
drag, startPoint x: 45, startPoint y: 203, endPoint x: 132, endPoint y: 208, distance: 86.6
click at [132, 208] on div "WHERE DA KASZ AT? 00584974392 P65087" at bounding box center [338, 206] width 610 height 26
click at [230, 1] on nav "Log In" at bounding box center [333, 14] width 666 height 28
click at [186, 205] on span "00584974392" at bounding box center [212, 205] width 75 height 11
click at [186, 206] on span "00584974392" at bounding box center [212, 205] width 75 height 11
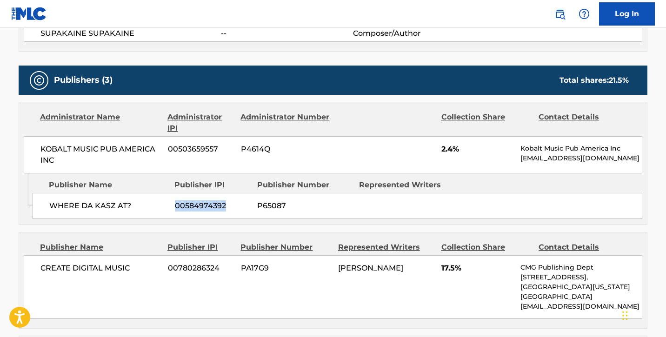
click at [96, 265] on span "CREATE DIGITAL MUSIC" at bounding box center [100, 268] width 120 height 11
click at [96, 266] on span "CREATE DIGITAL MUSIC" at bounding box center [100, 268] width 120 height 11
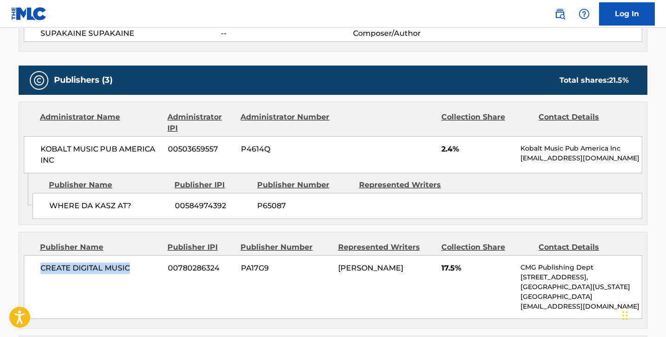
drag, startPoint x: 42, startPoint y: 266, endPoint x: 129, endPoint y: 269, distance: 87.5
click at [129, 269] on span "CREATE DIGITAL MUSIC" at bounding box center [100, 268] width 120 height 11
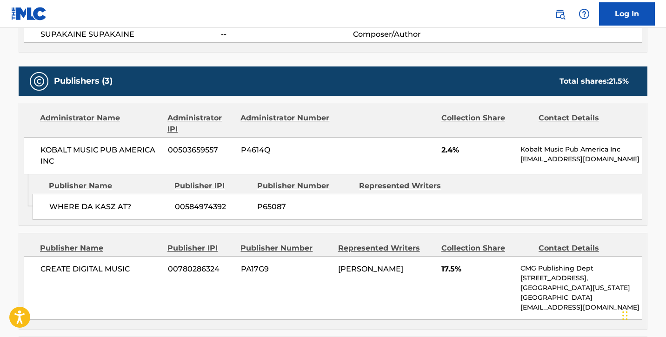
click at [186, 272] on span "00780286324" at bounding box center [201, 269] width 66 height 11
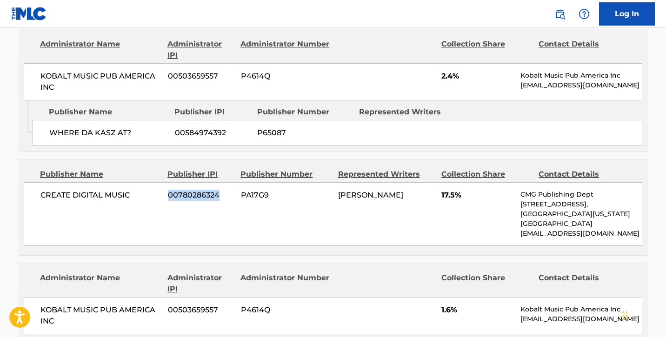
click at [297, 219] on div "CREATE DIGITAL MUSIC 00780286324 PA17G9 [PERSON_NAME] 17.5% CMG Publishing Dept…" at bounding box center [333, 214] width 618 height 64
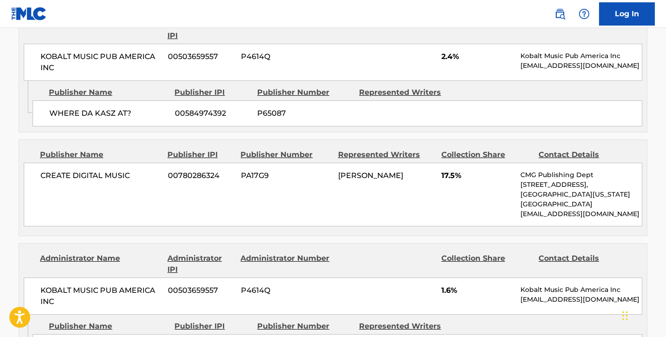
scroll to position [574, 0]
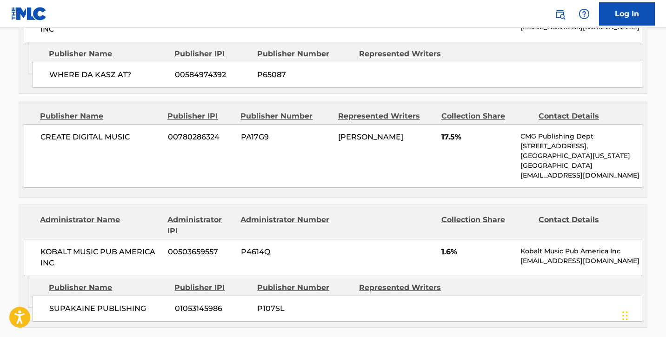
click at [101, 305] on span "SUPAKAINE PUBLISHING" at bounding box center [108, 308] width 119 height 11
click at [234, 0] on nav "Log In" at bounding box center [333, 14] width 666 height 28
click at [217, 306] on span "01053145986" at bounding box center [212, 308] width 75 height 11
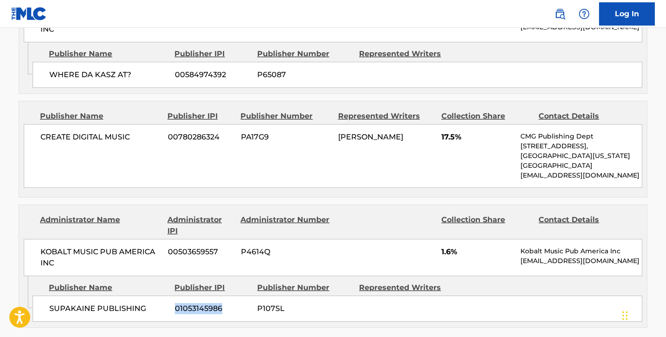
click at [217, 306] on span "01053145986" at bounding box center [212, 308] width 75 height 11
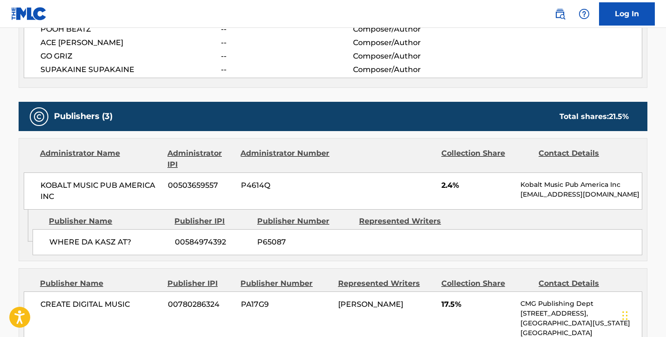
scroll to position [405, 0]
